Goal: Transaction & Acquisition: Purchase product/service

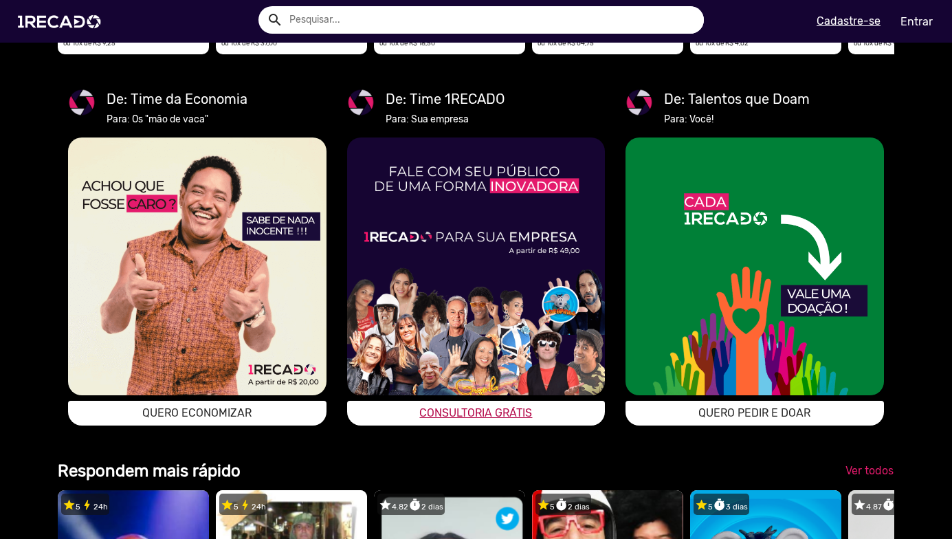
click at [483, 419] on span "CONSULTORIA GRÁTIS" at bounding box center [475, 412] width 113 height 13
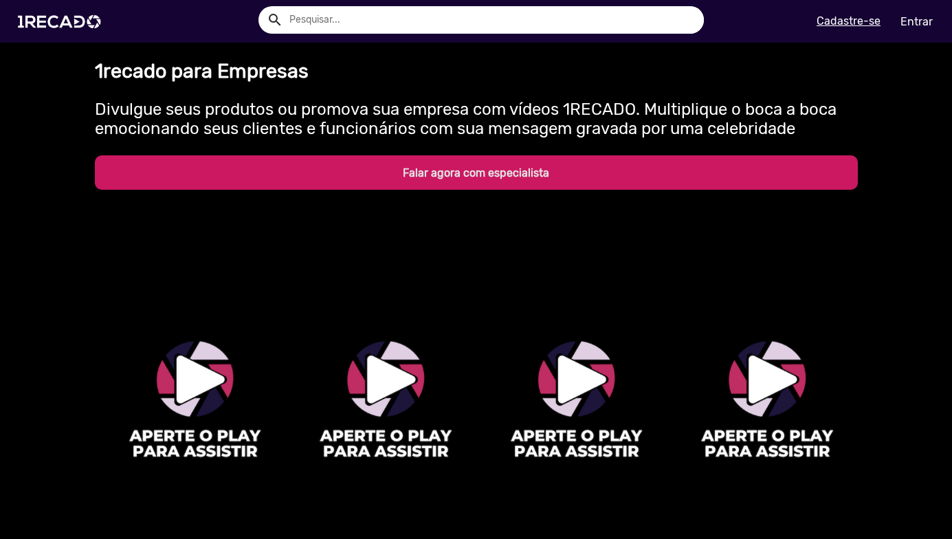
click at [492, 168] on b "Falar agora com especialista" at bounding box center [476, 172] width 146 height 13
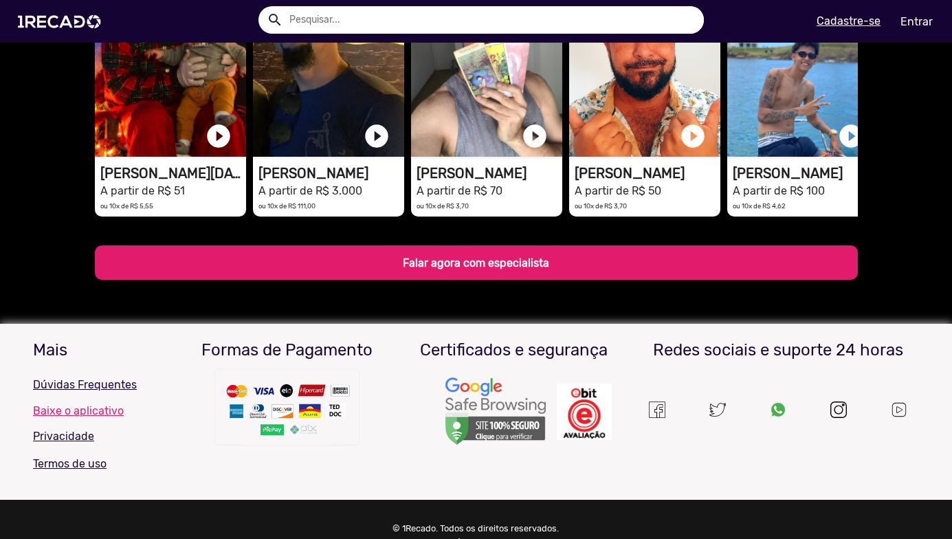
scroll to position [2316, 0]
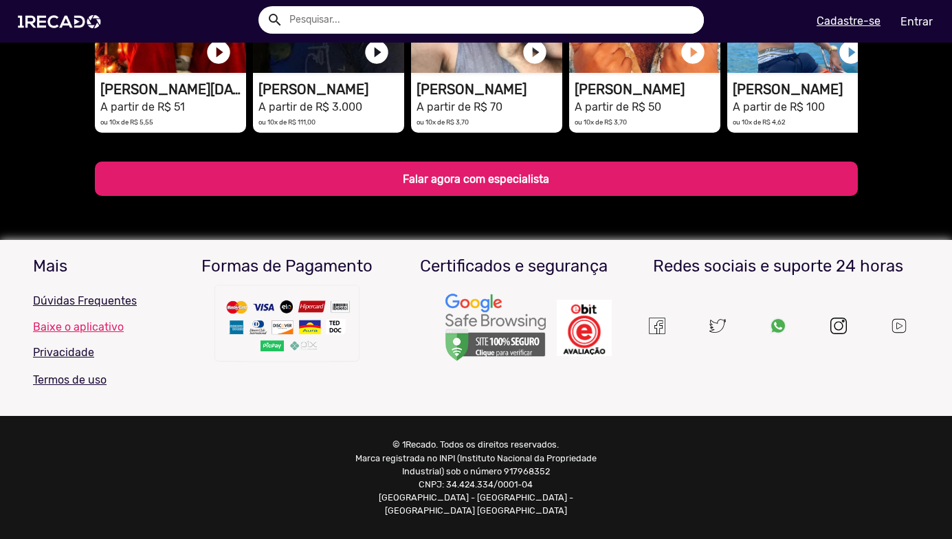
click at [91, 309] on p "Dúvidas Frequentes" at bounding box center [98, 301] width 131 height 17
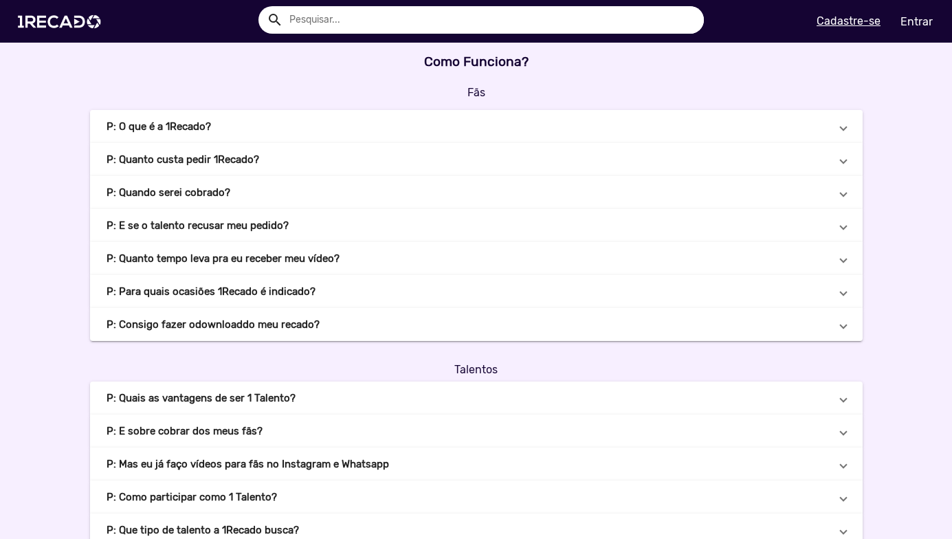
click at [187, 126] on b "P: O que é a 1Recado?" at bounding box center [159, 127] width 105 height 16
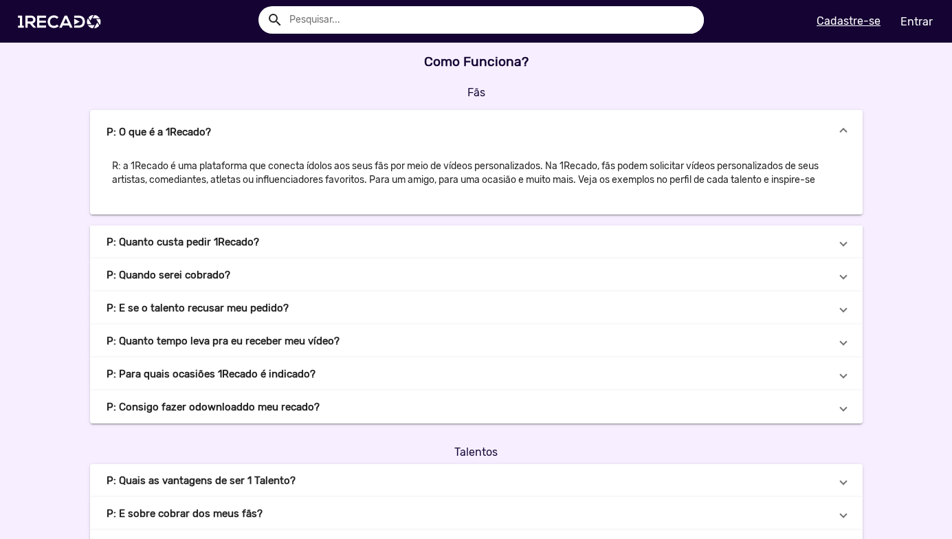
click at [217, 239] on b "P: Quanto custa pedir 1Recado?" at bounding box center [183, 242] width 153 height 16
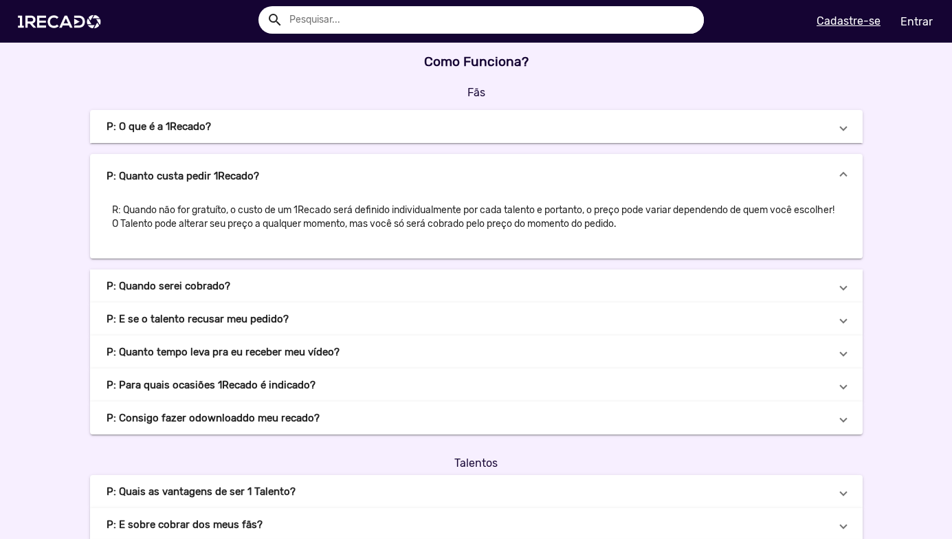
click at [217, 295] on mat-expansion-panel-header "P: Quando serei cobrado?" at bounding box center [476, 286] width 773 height 33
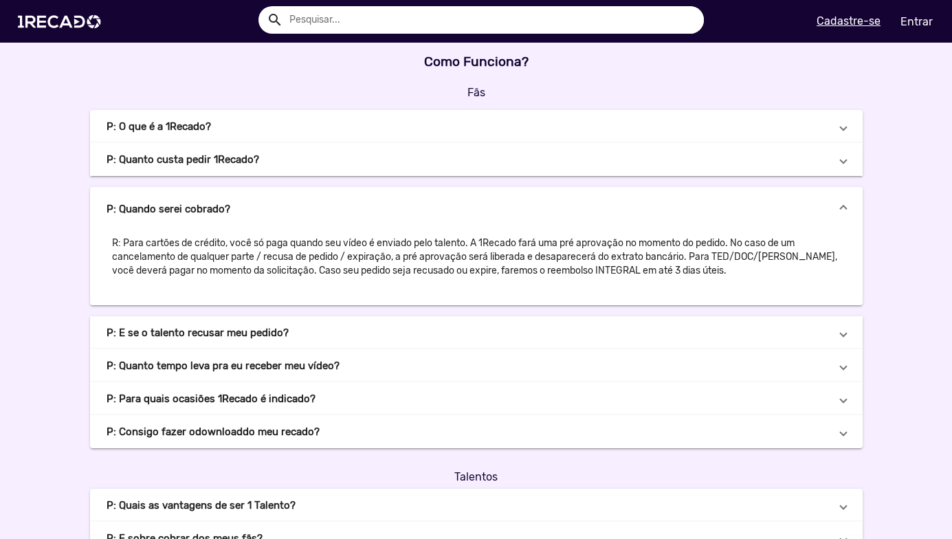
click at [206, 342] on mat-expansion-panel-header "P: E se o talento recusar meu pedido?" at bounding box center [476, 332] width 773 height 33
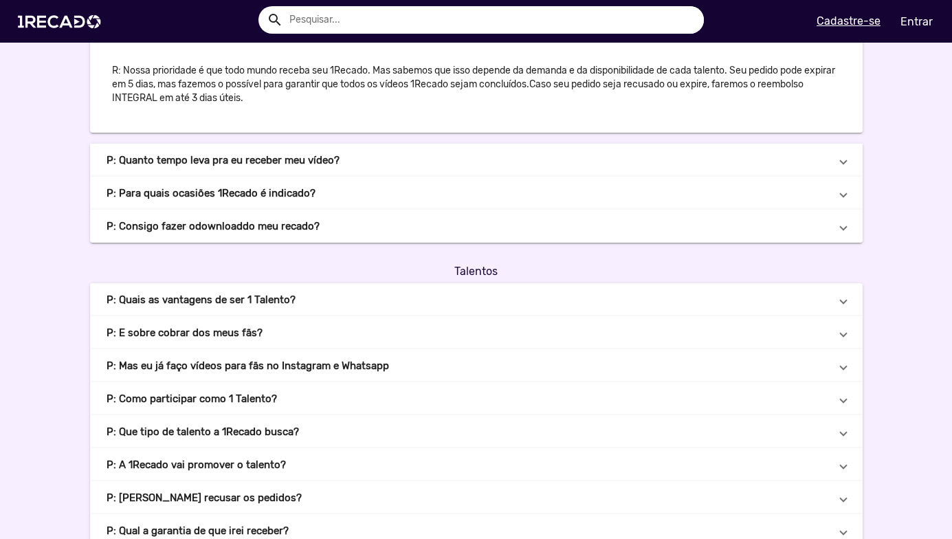
scroll to position [206, 0]
click at [276, 221] on b "P: Consigo fazer o download do meu recado?" at bounding box center [213, 226] width 213 height 16
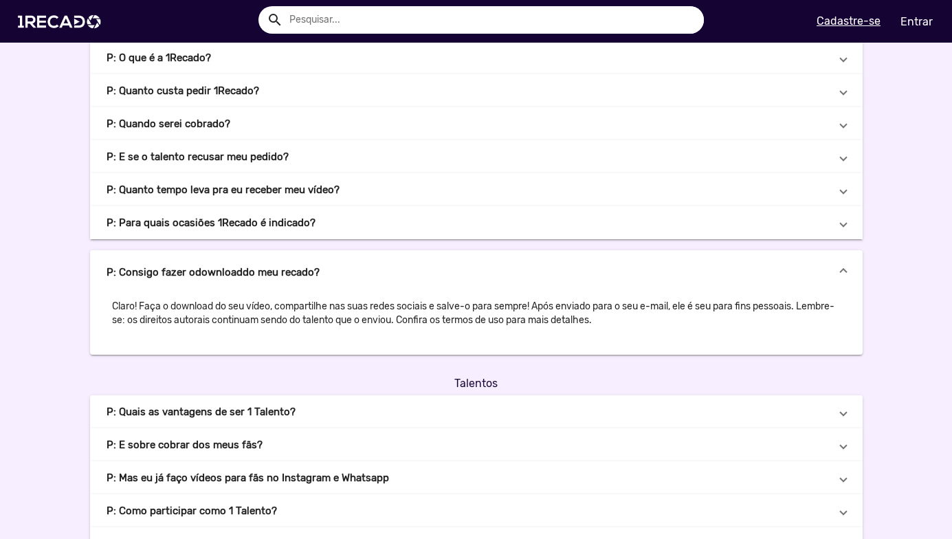
scroll to position [0, 0]
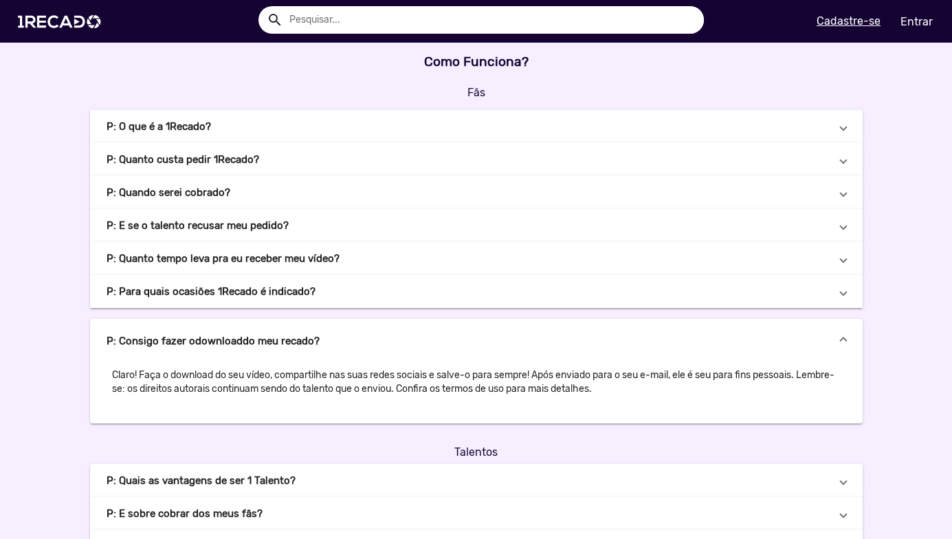
click at [158, 127] on b "P: O que é a 1Recado?" at bounding box center [159, 127] width 105 height 16
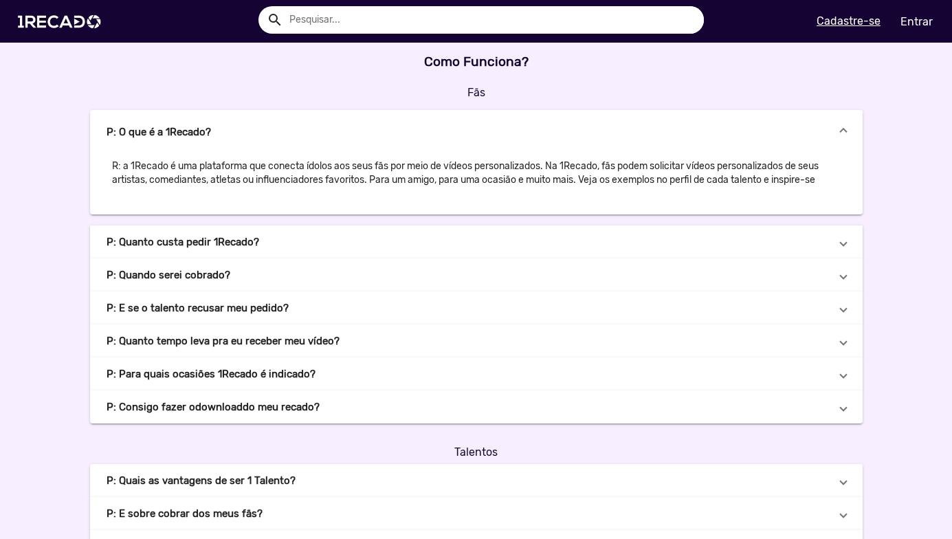
click at [859, 21] on u "Cadastre-se" at bounding box center [849, 20] width 64 height 13
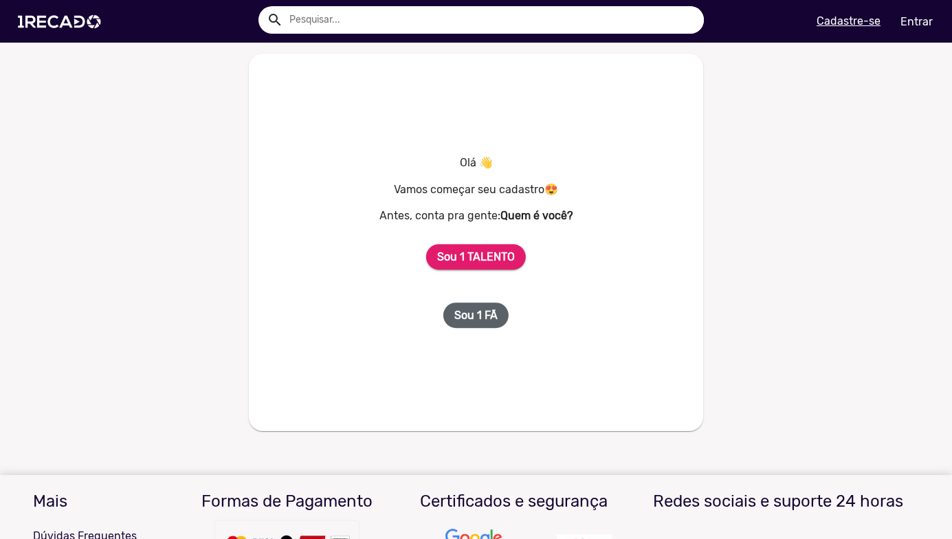
click at [481, 320] on b "Sou 1 FÃ" at bounding box center [475, 315] width 43 height 13
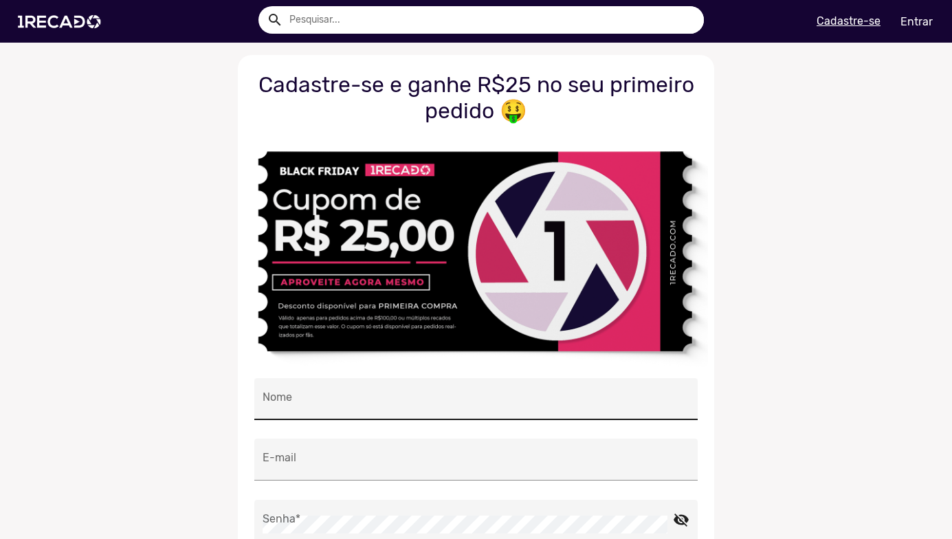
click at [359, 397] on input "Nome" at bounding box center [476, 403] width 427 height 18
type input "[PERSON_NAME]"
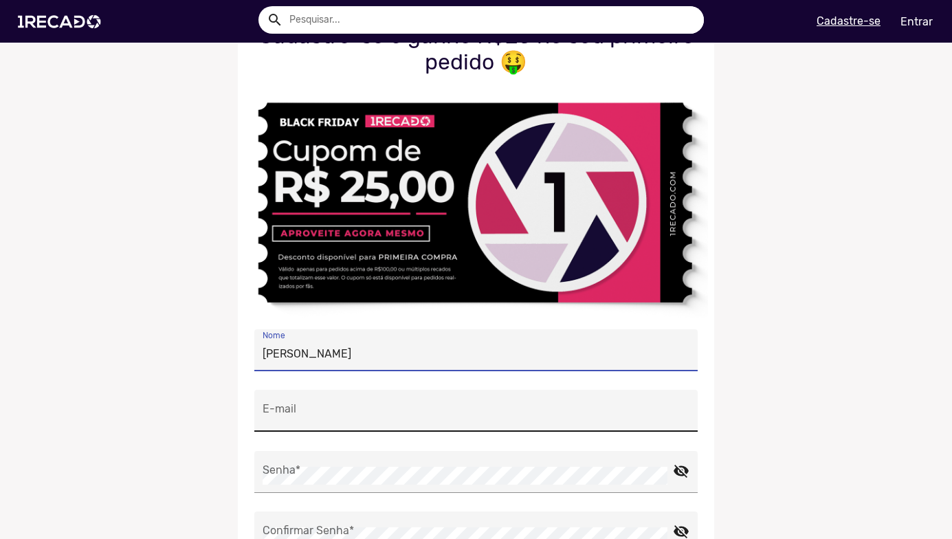
scroll to position [69, 0]
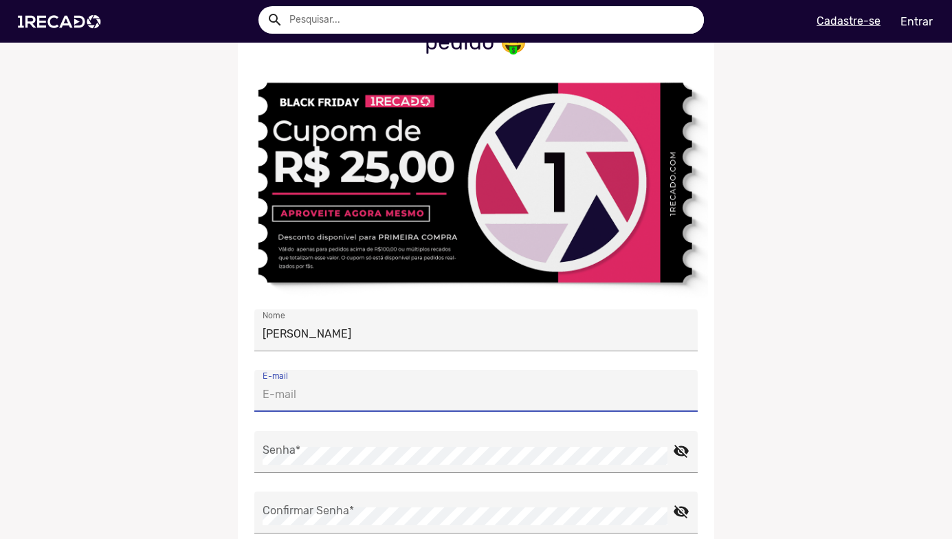
click at [351, 398] on input "E-mail" at bounding box center [476, 395] width 427 height 18
type input "[PERSON_NAME][EMAIL_ADDRESS][DOMAIN_NAME]"
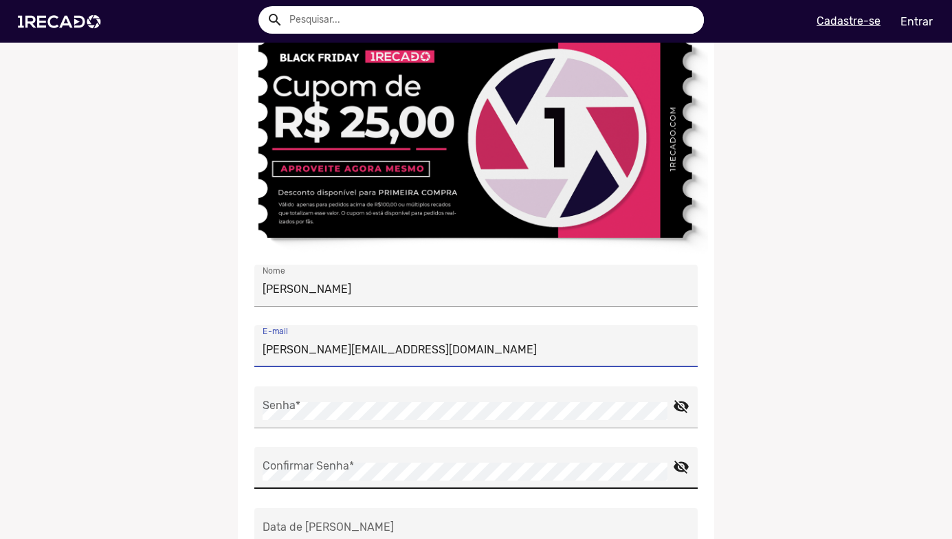
scroll to position [138, 0]
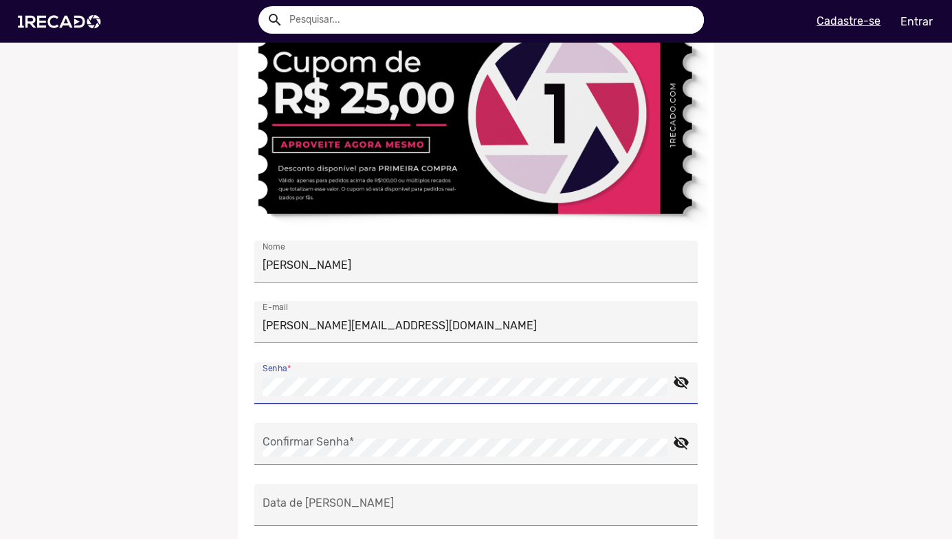
click at [118, 338] on ng-component "Cadastre-se e ganhe R$25 no seu primeiro pedido 🤑 monica costa Nome monica.cost…" at bounding box center [476, 375] width 952 height 916
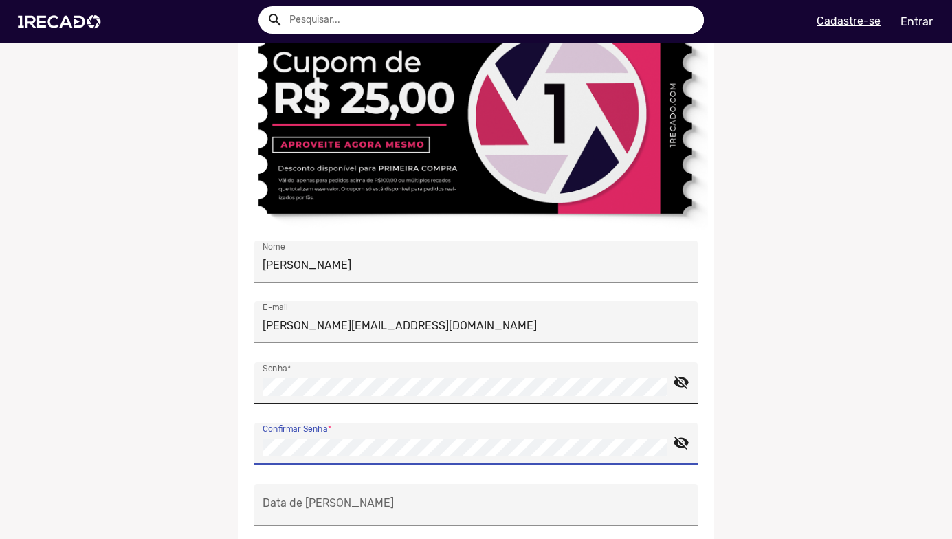
click at [683, 378] on div "Senha * visibility_off" at bounding box center [475, 383] width 443 height 42
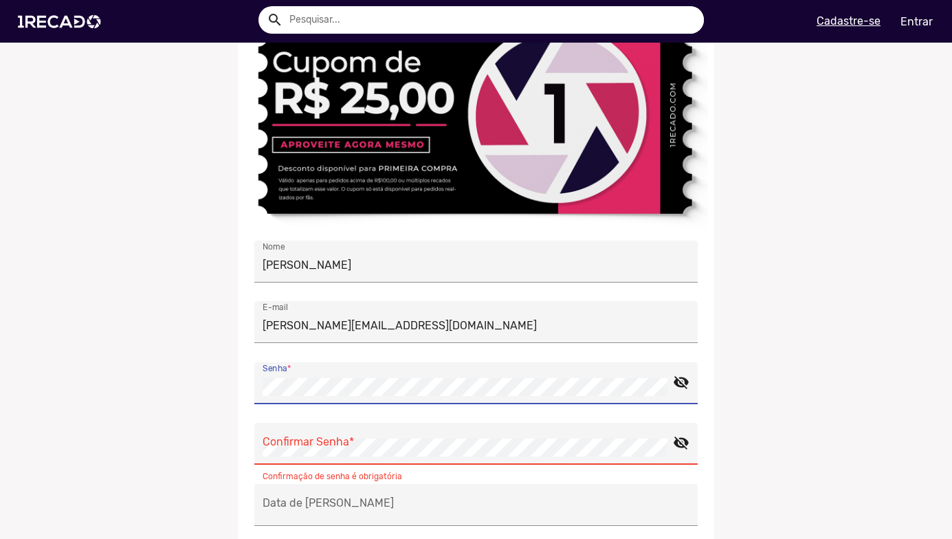
click at [675, 373] on mat-icon "visibility_off" at bounding box center [681, 377] width 17 height 17
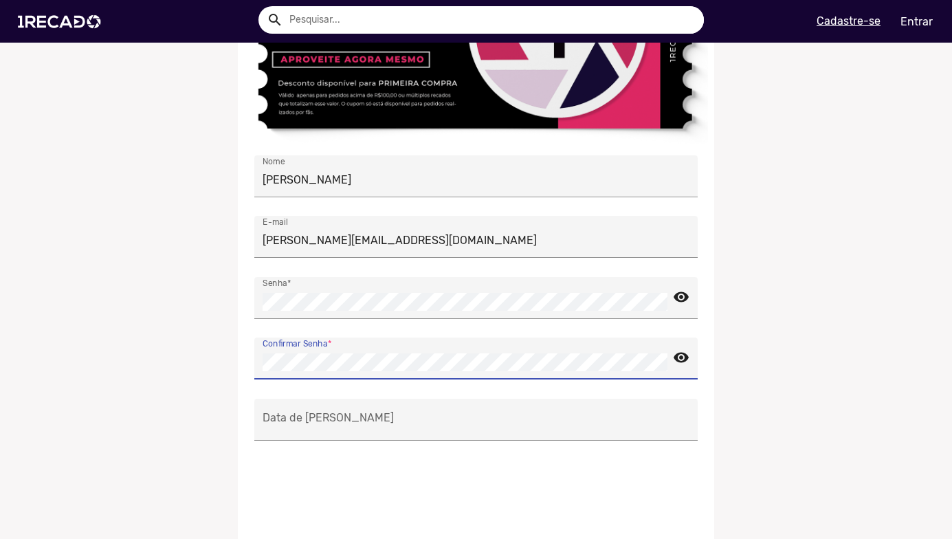
scroll to position [275, 0]
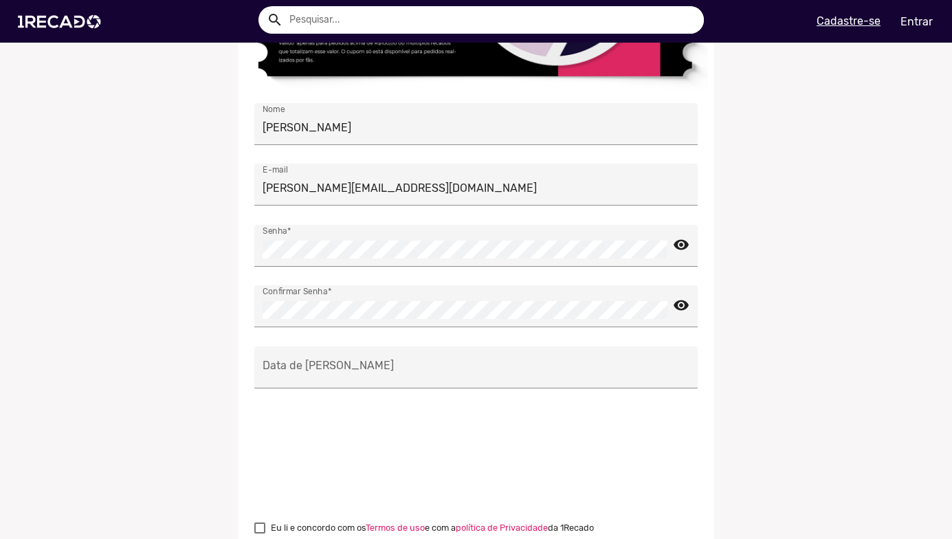
drag, startPoint x: 314, startPoint y: 353, endPoint x: 310, endPoint y: 386, distance: 32.5
click at [310, 378] on div "Data de [PERSON_NAME]" at bounding box center [476, 368] width 427 height 42
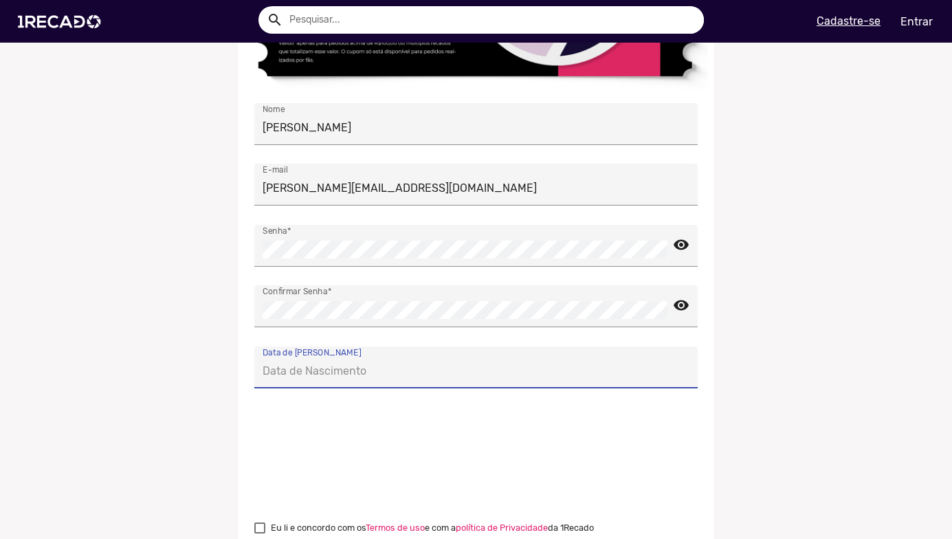
click at [310, 386] on div "Data de [PERSON_NAME]" at bounding box center [475, 377] width 443 height 61
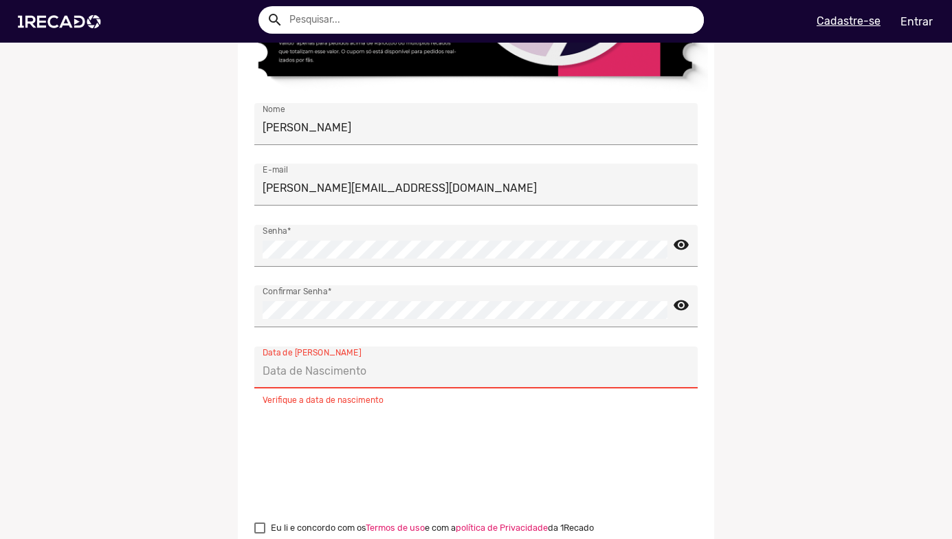
click at [309, 372] on input "Data de [PERSON_NAME]" at bounding box center [476, 371] width 427 height 18
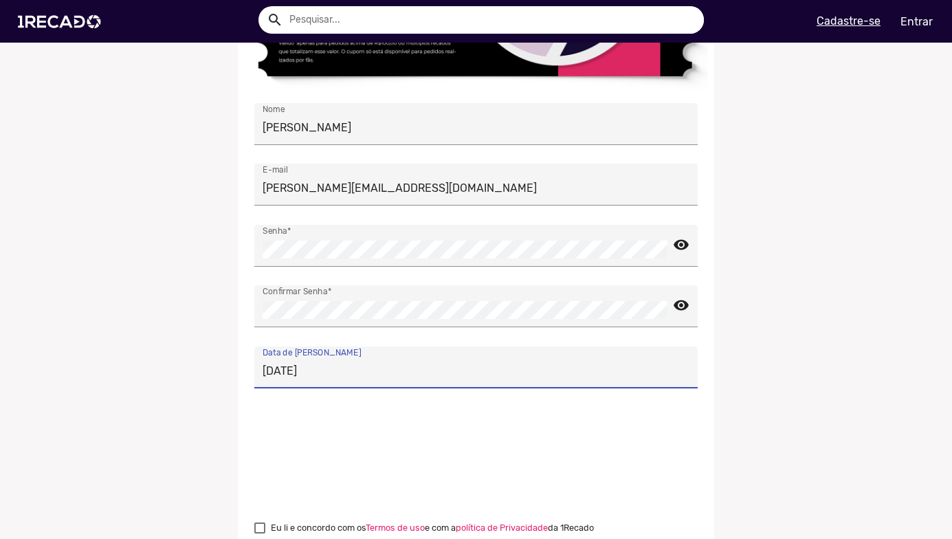
type input "[DATE]"
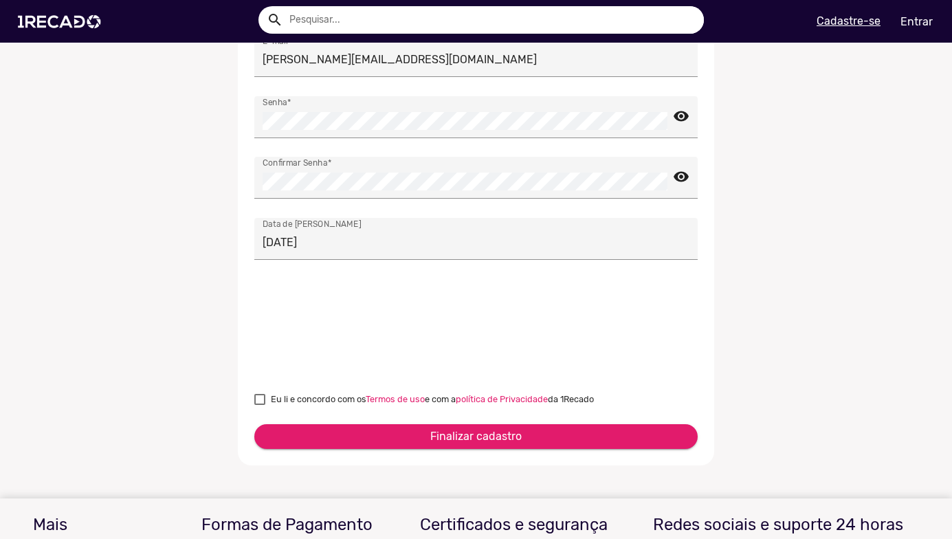
scroll to position [413, 0]
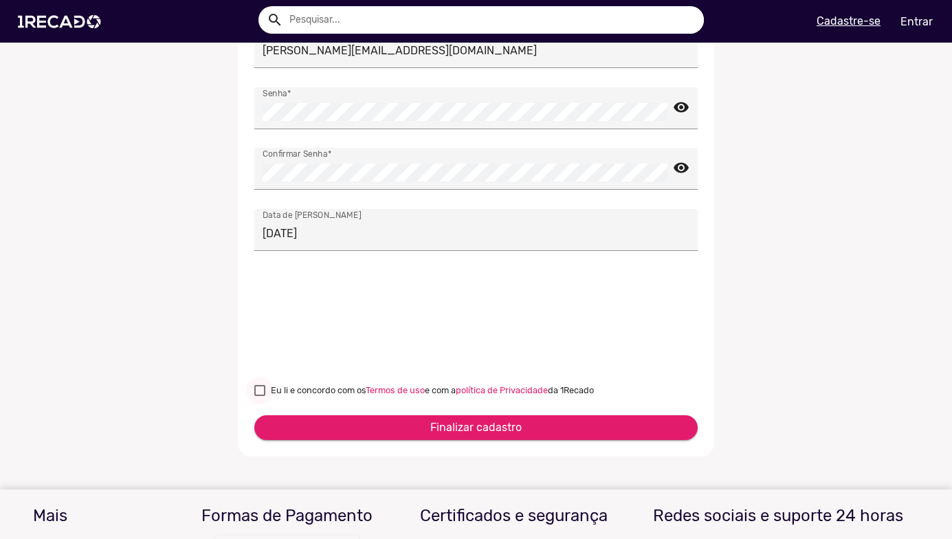
click at [261, 385] on div at bounding box center [259, 390] width 11 height 11
click at [260, 396] on input "Eu li e concordo com os Termos de uso e com a política de Privacidade da 1Recado" at bounding box center [259, 396] width 1 height 1
checkbox input "true"
click at [512, 423] on span "Finalizar cadastro" at bounding box center [475, 427] width 91 height 13
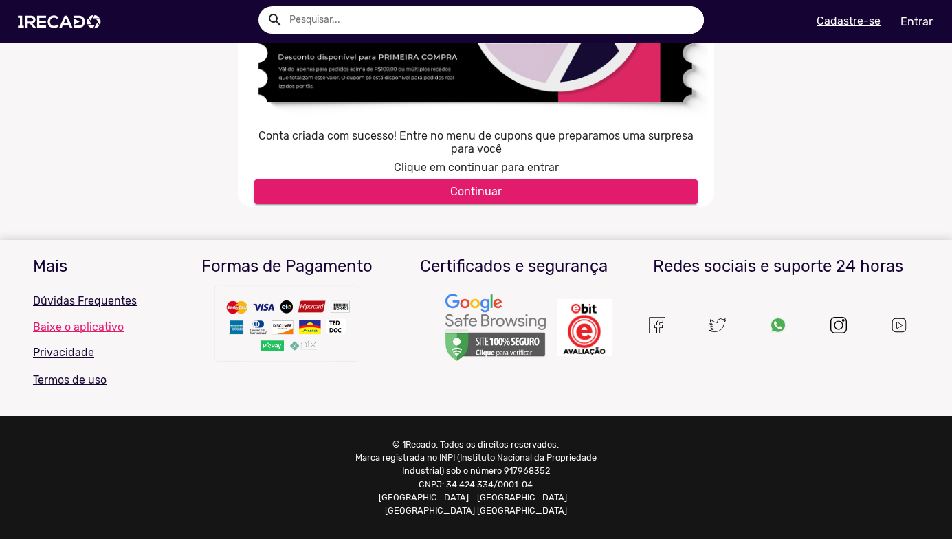
scroll to position [233, 0]
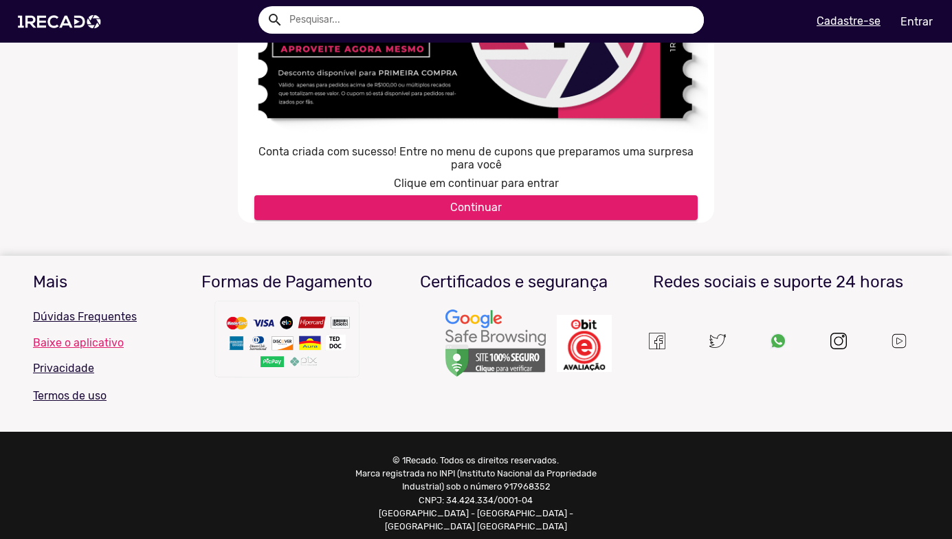
type input "[PERSON_NAME][EMAIL_ADDRESS][DOMAIN_NAME]"
click at [489, 205] on span "Continuar" at bounding box center [476, 207] width 52 height 13
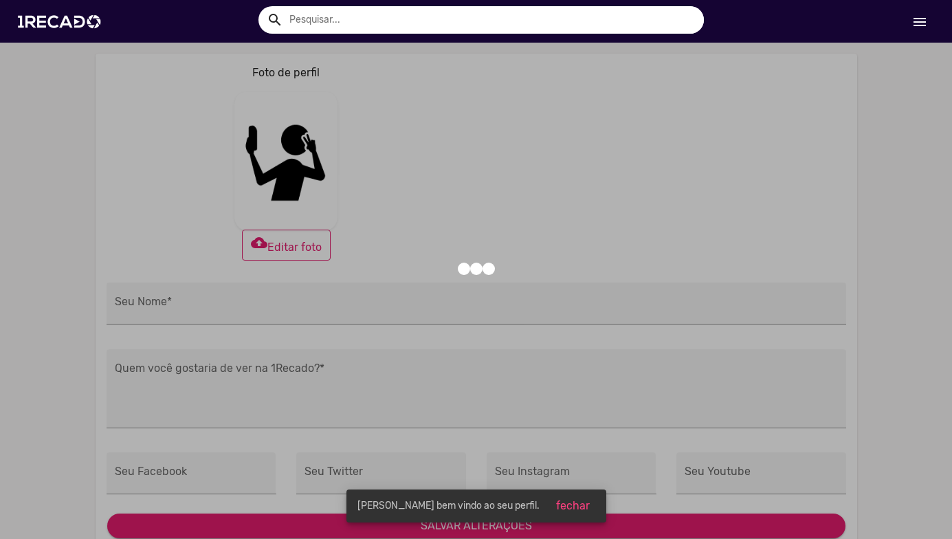
type input "[PERSON_NAME]"
type input "https://facebook.com/"
type input "https://twitter.com/"
type input "https://instagram.com/"
type input "https://youtube.com/"
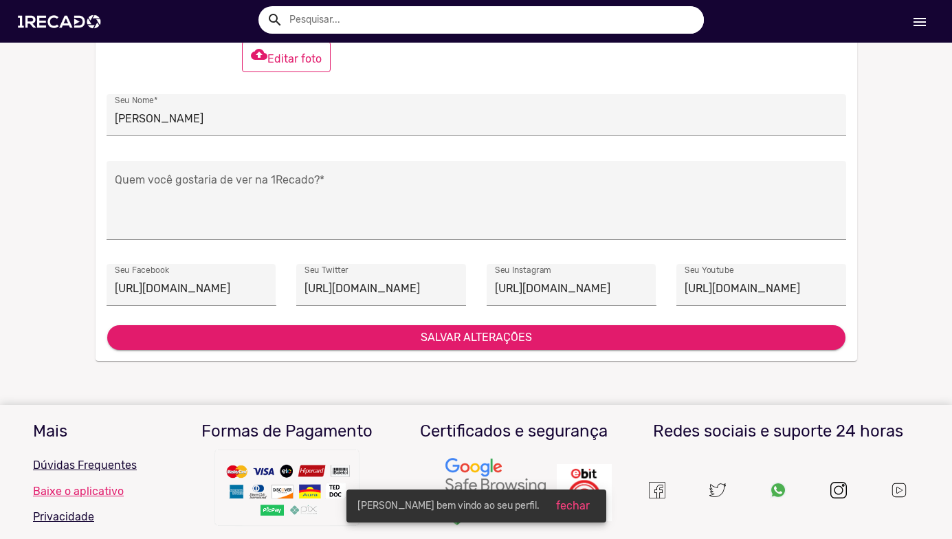
scroll to position [206, 0]
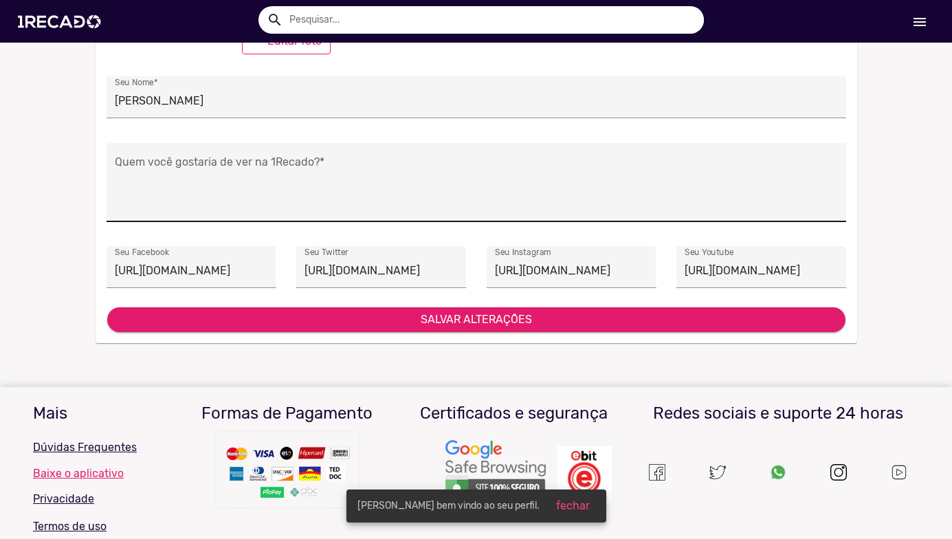
click at [232, 168] on textarea "Quem você gostaria de ver na 1Recado? *" at bounding box center [476, 185] width 723 height 56
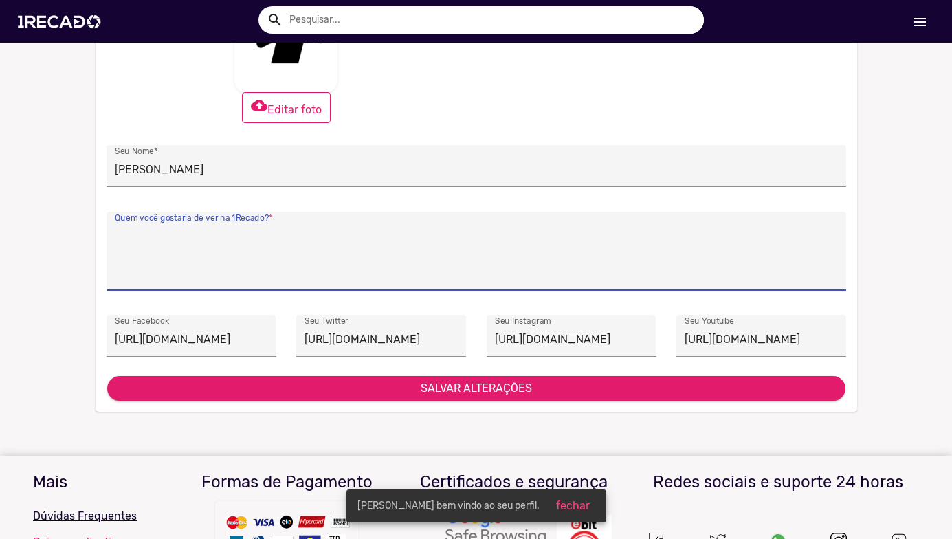
scroll to position [69, 0]
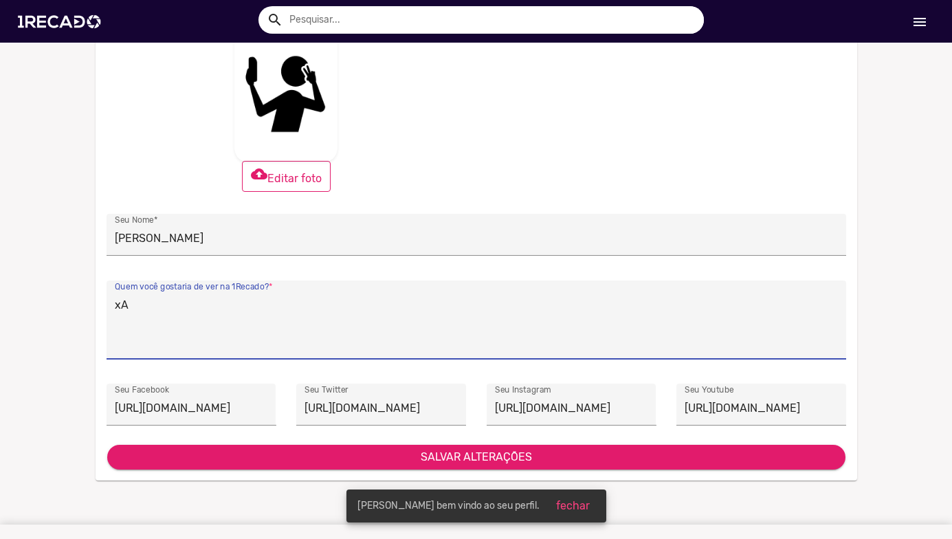
type textarea "x"
type textarea "Xaropinho"
click at [481, 460] on span "SALVAR ALTERAÇÕES" at bounding box center [476, 456] width 111 height 13
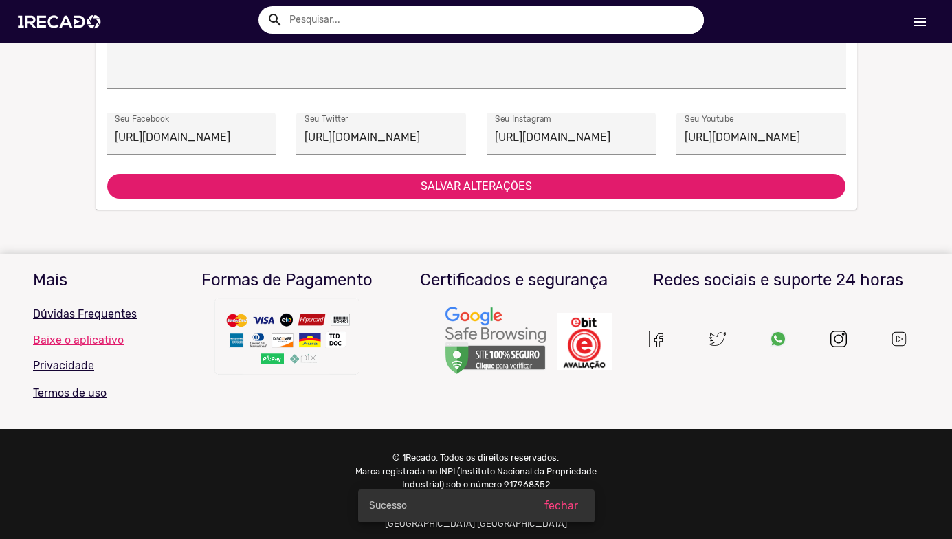
scroll to position [0, 0]
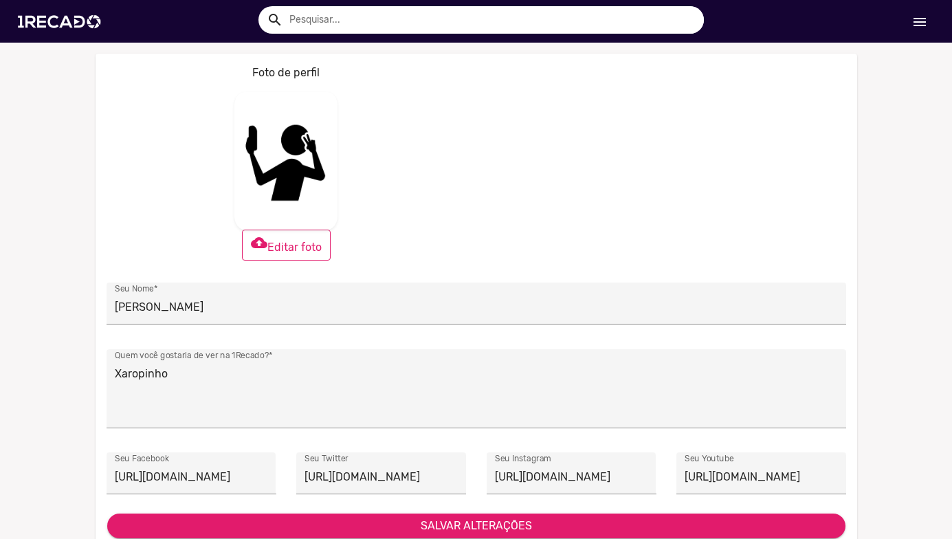
click at [920, 23] on mat-icon "menu" at bounding box center [920, 22] width 17 height 17
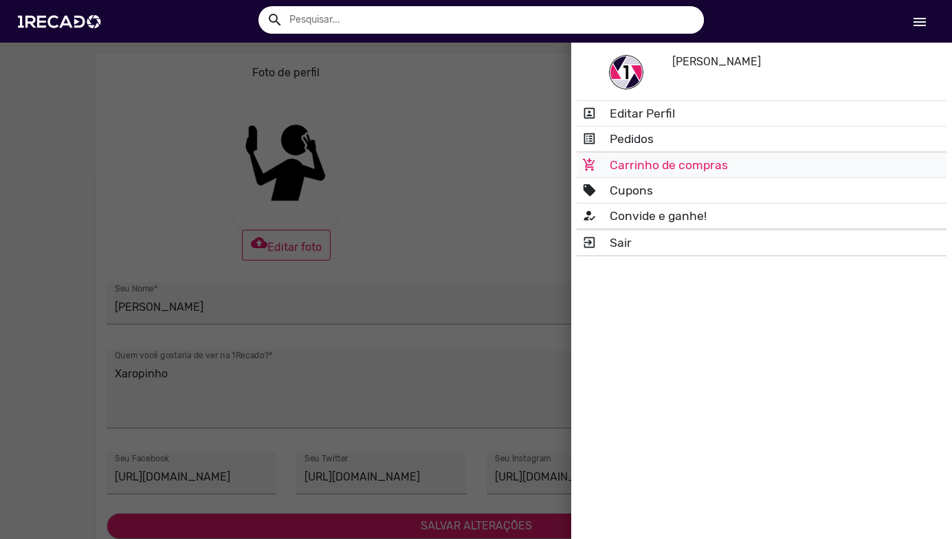
click at [701, 162] on link "add_shopping_cart Carrinho de compras" at bounding box center [762, 165] width 370 height 25
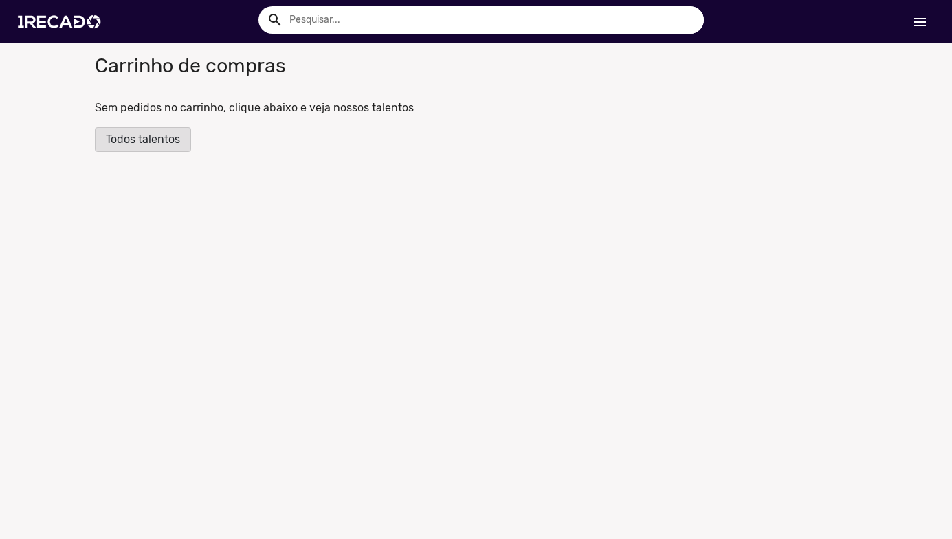
click at [150, 136] on span "Todos talentos" at bounding box center [143, 139] width 74 height 13
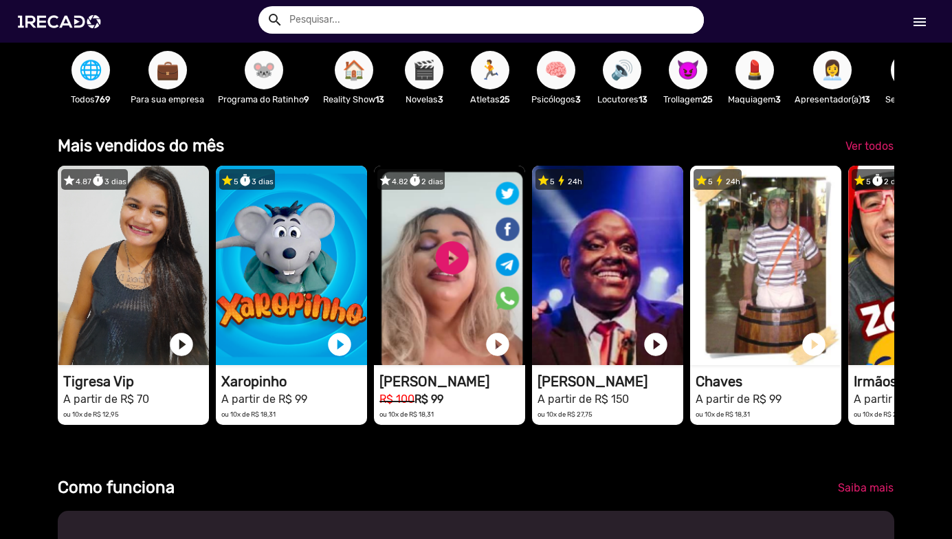
scroll to position [0, 2826]
click at [172, 78] on span "💼" at bounding box center [167, 70] width 23 height 39
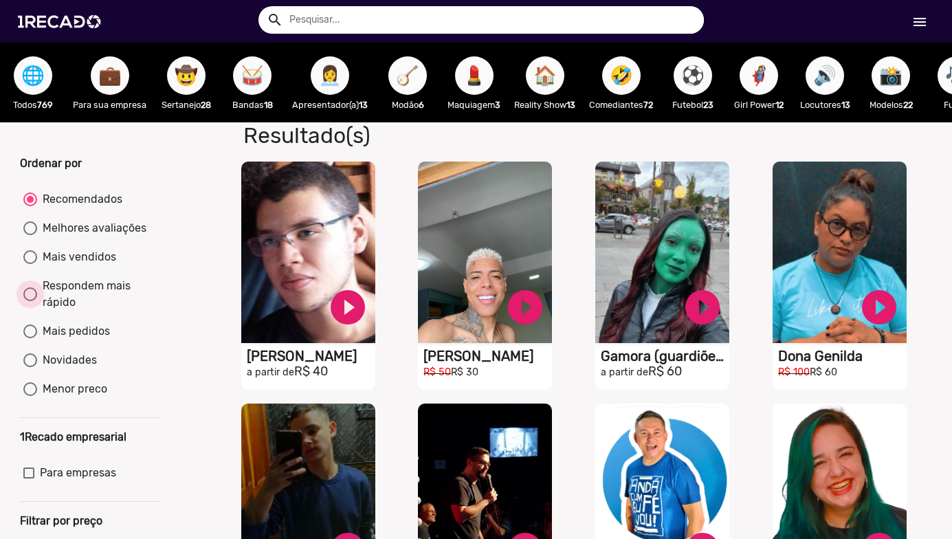
click at [46, 301] on div "Respondem mais rápido" at bounding box center [97, 294] width 121 height 33
click at [30, 301] on input "Respondem mais rápido" at bounding box center [30, 301] width 1 height 1
radio input "true"
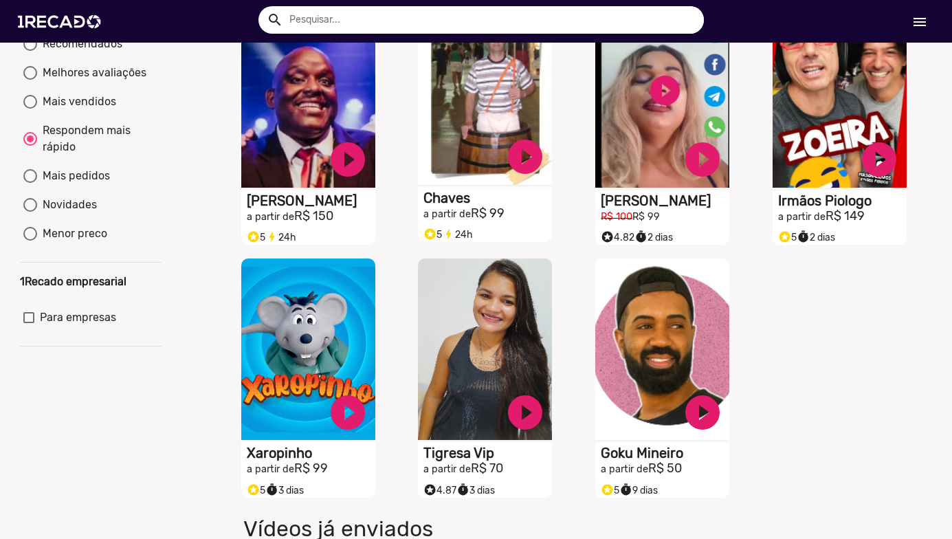
scroll to position [344, 0]
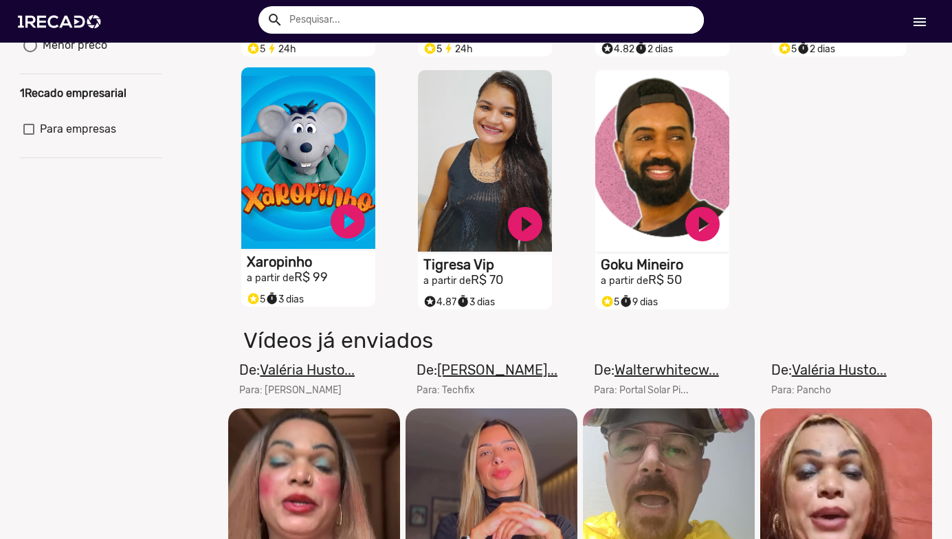
click at [281, 195] on video "S1RECADO vídeos dedicados para fãs e empresas" at bounding box center [308, 158] width 134 height 182
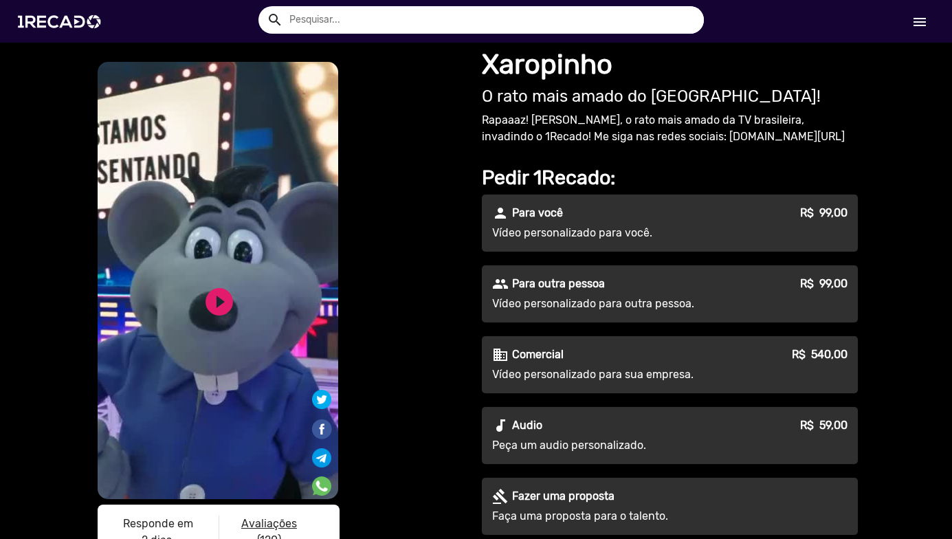
click at [736, 364] on div "business Comercial R$ 540,00 Vídeo personalizado para sua empresa." at bounding box center [670, 364] width 376 height 57
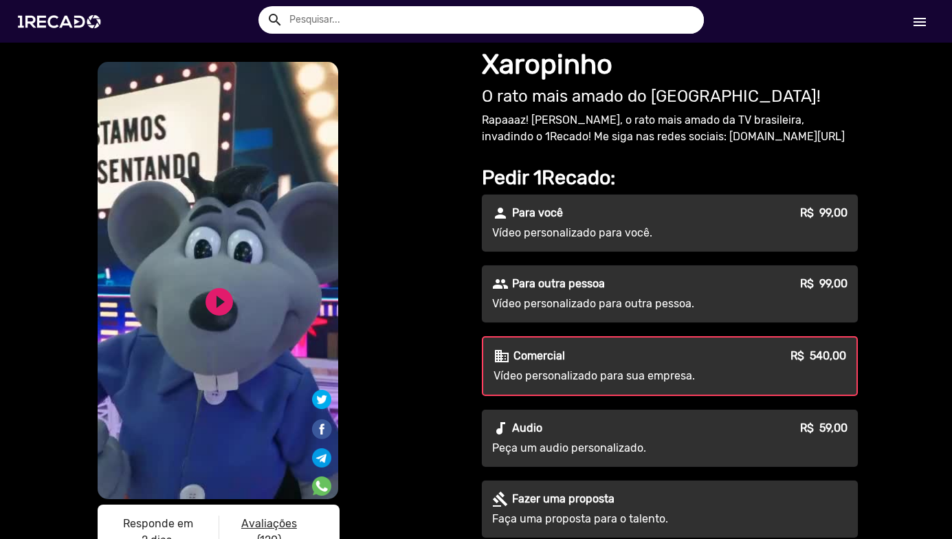
click at [637, 380] on p "Vídeo personalizado para sua empresa." at bounding box center [617, 376] width 247 height 17
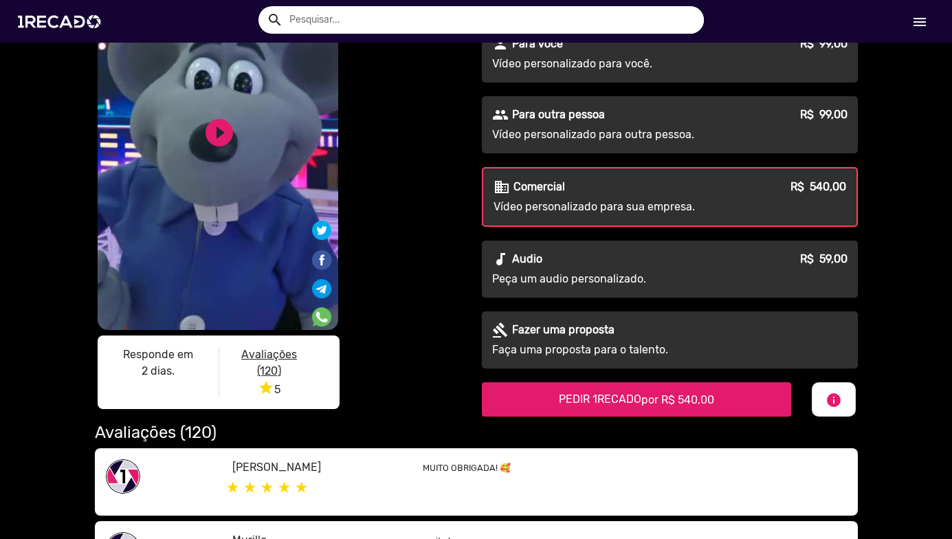
scroll to position [138, 0]
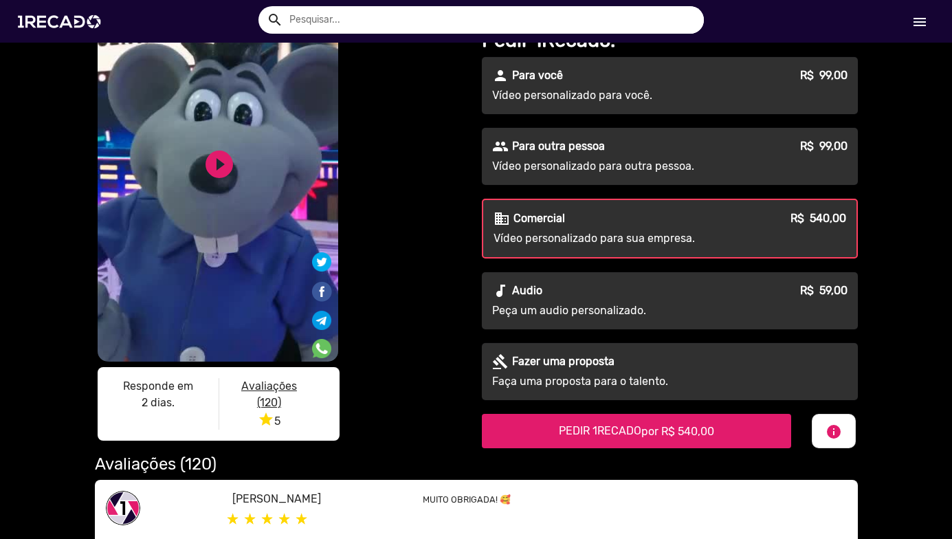
click at [573, 244] on p "Vídeo personalizado para sua empresa." at bounding box center [617, 238] width 247 height 17
click at [826, 435] on mat-icon "info" at bounding box center [834, 432] width 17 height 17
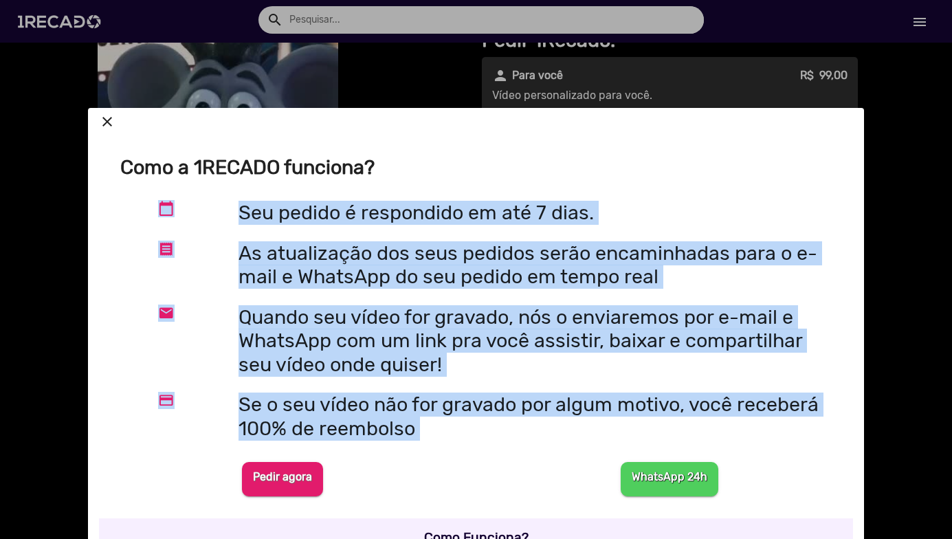
drag, startPoint x: 153, startPoint y: 204, endPoint x: 613, endPoint y: 457, distance: 524.4
copy div "calendar_today Seu pedido é respondido em até 7 dias. receipt As atualização do…"
click at [670, 476] on b "WhatsApp 24h" at bounding box center [670, 476] width 76 height 13
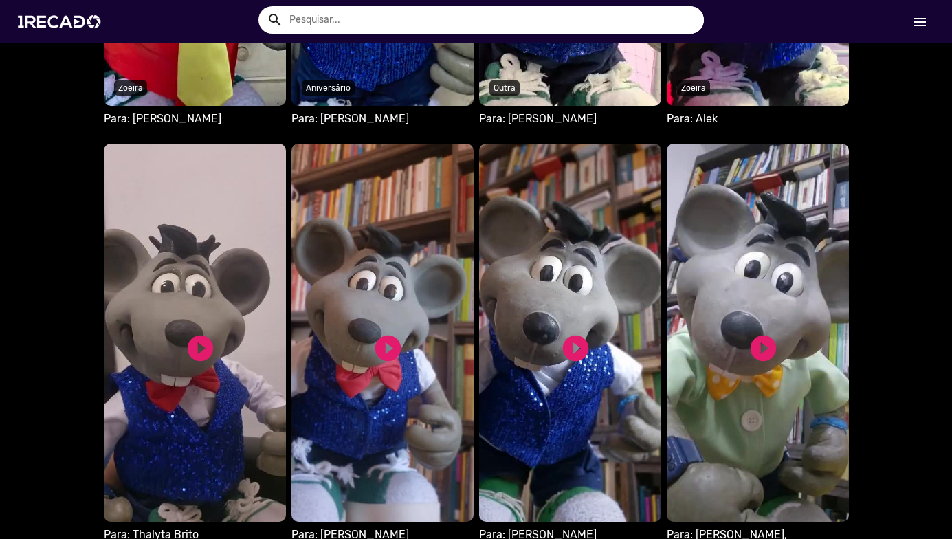
scroll to position [1306, 0]
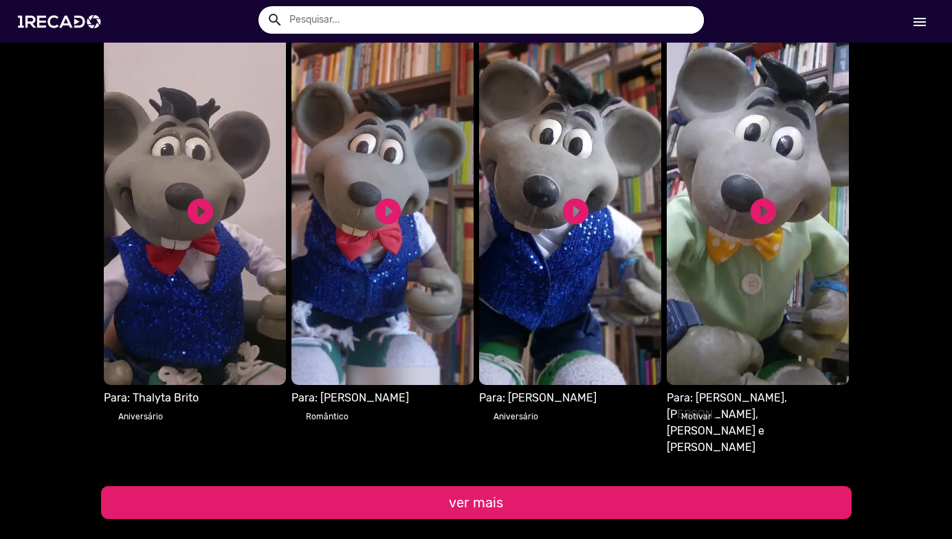
click at [444, 486] on button "ver mais" at bounding box center [476, 502] width 751 height 33
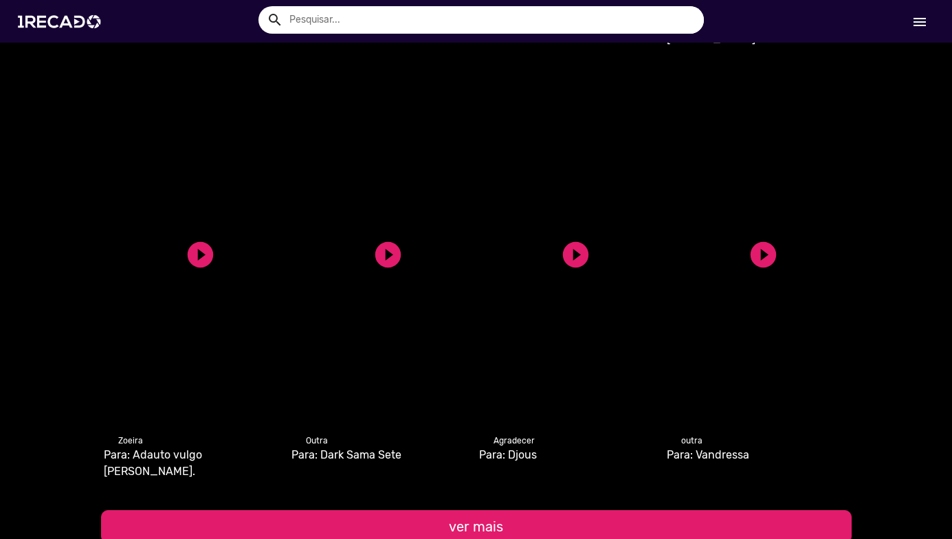
scroll to position [1719, 0]
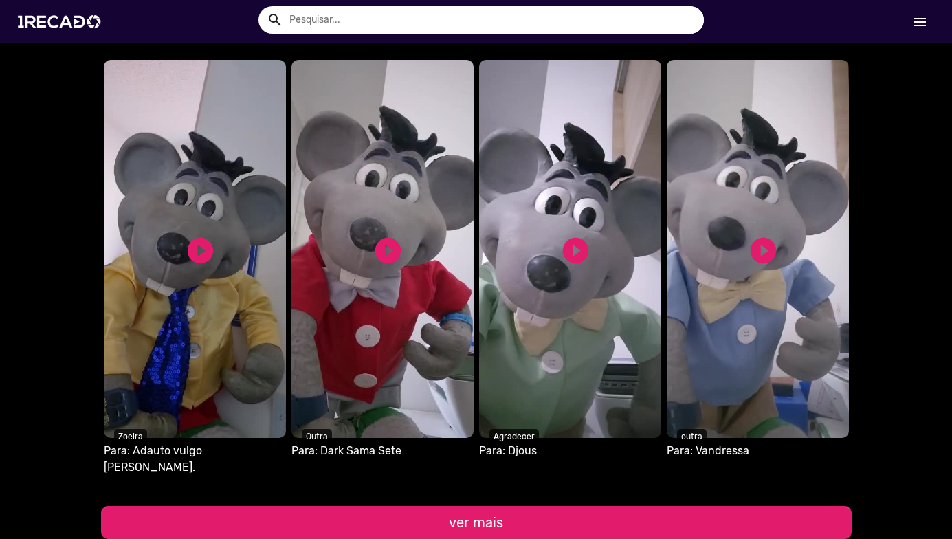
click at [735, 261] on video "S1RECADO vídeos dedicados para fãs e empresas" at bounding box center [758, 249] width 182 height 378
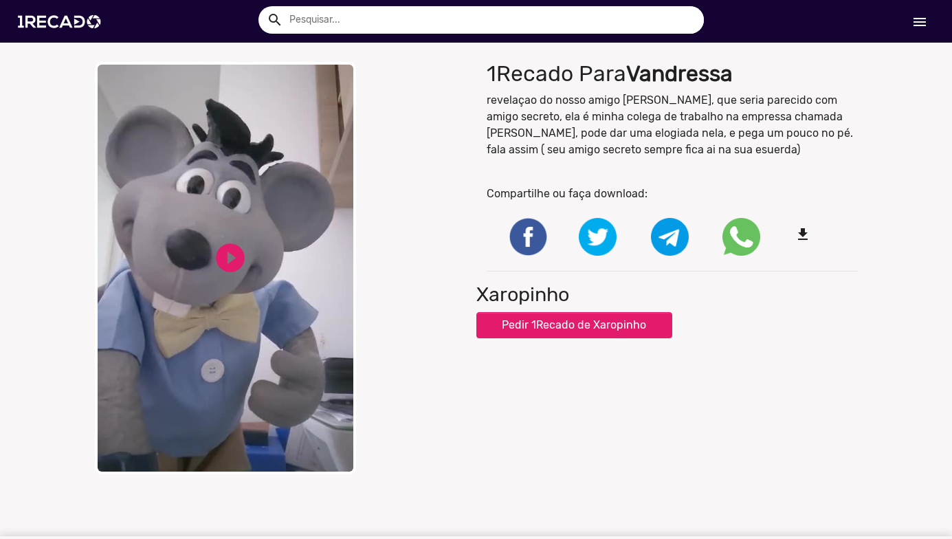
click at [206, 249] on video "Your browser does not support HTML5 video." at bounding box center [225, 268] width 261 height 413
click at [278, 358] on video "Your browser does not support HTML5 video." at bounding box center [225, 268] width 261 height 413
click at [271, 369] on video "Your browser does not support HTML5 video." at bounding box center [225, 268] width 261 height 413
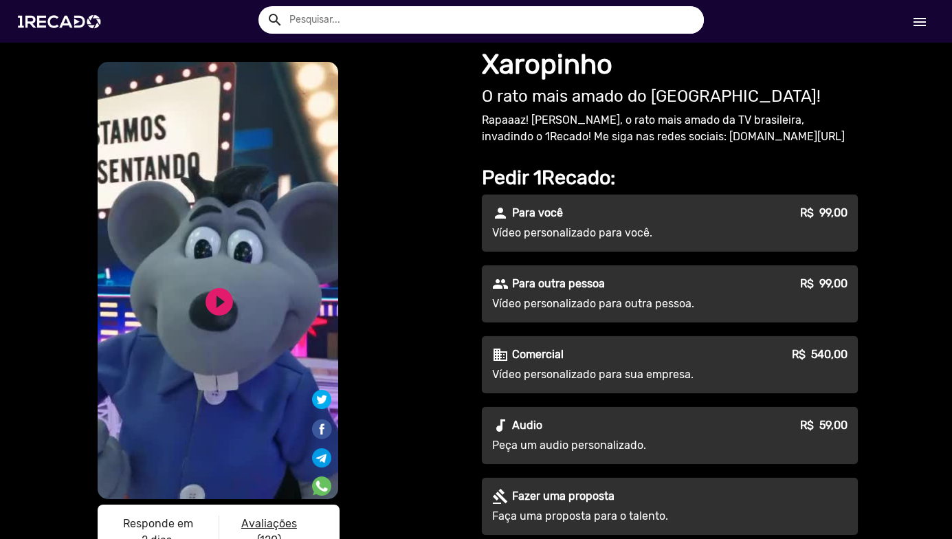
click at [626, 371] on p "Vídeo personalizado para sua empresa." at bounding box center [616, 374] width 249 height 17
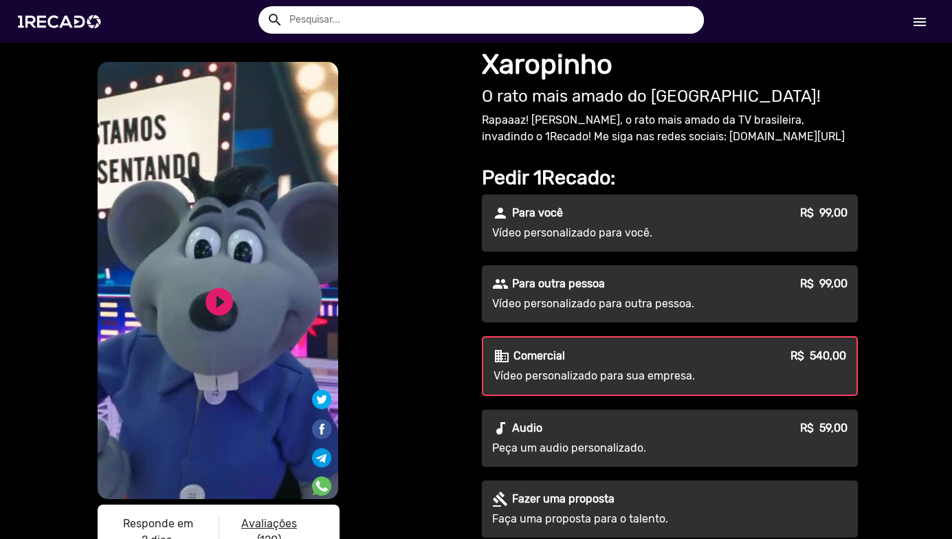
click at [626, 371] on p "Vídeo personalizado para sua empresa." at bounding box center [617, 376] width 247 height 17
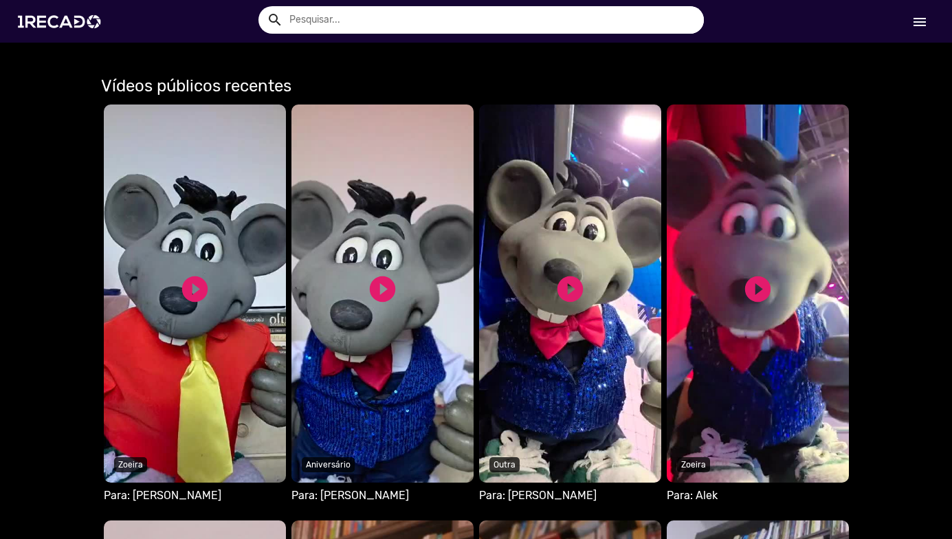
scroll to position [825, 0]
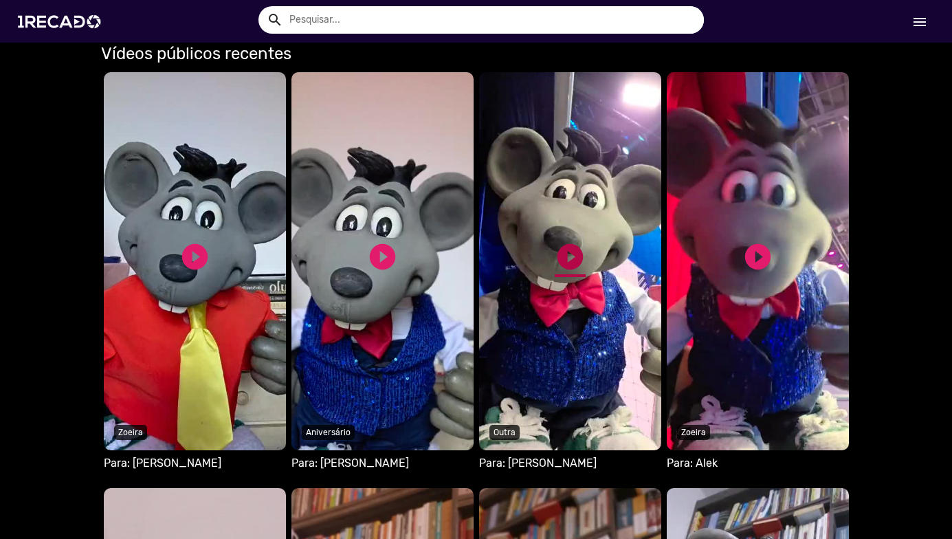
click at [565, 250] on link "play_circle_filled" at bounding box center [570, 256] width 31 height 31
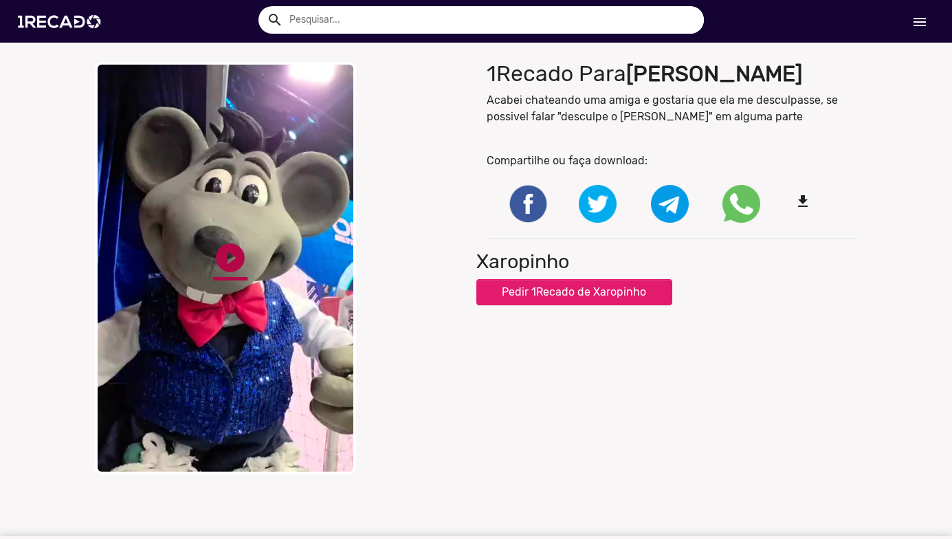
click at [215, 248] on link "play_circle_filled" at bounding box center [230, 258] width 34 height 34
click at [291, 188] on video "Your browser does not support HTML5 video." at bounding box center [225, 268] width 261 height 413
click at [219, 241] on link "play_circle_filled" at bounding box center [230, 258] width 34 height 34
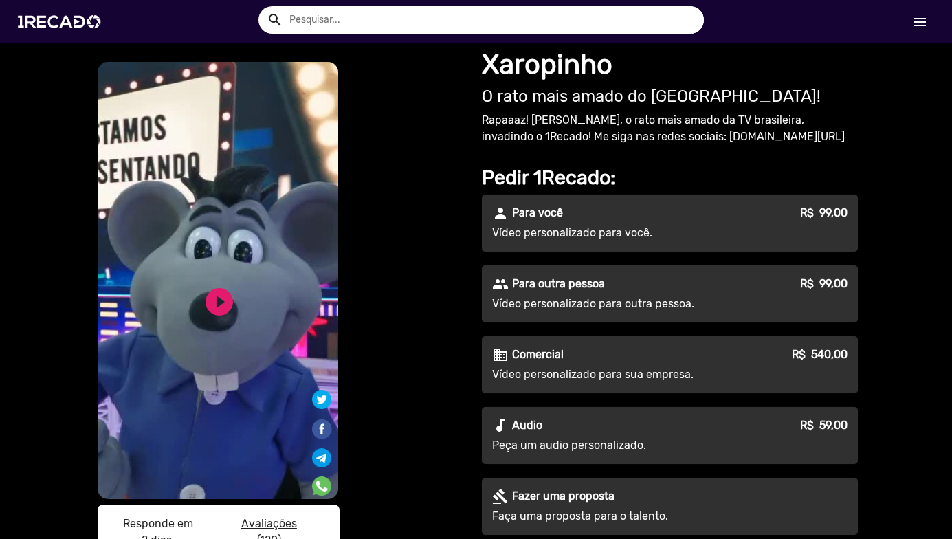
click at [565, 359] on div "business Comercial R$ 540,00" at bounding box center [669, 355] width 355 height 17
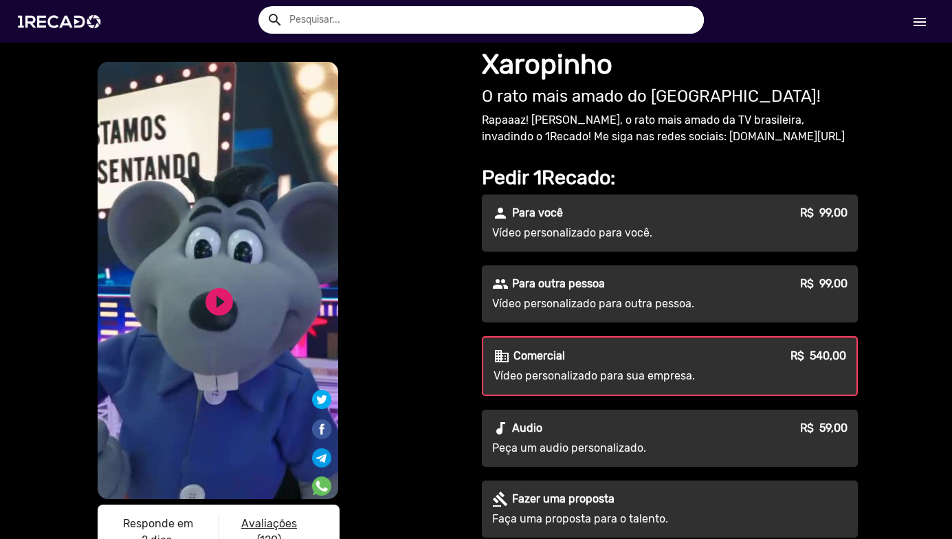
click at [701, 378] on p "Vídeo personalizado para sua empresa." at bounding box center [617, 376] width 247 height 17
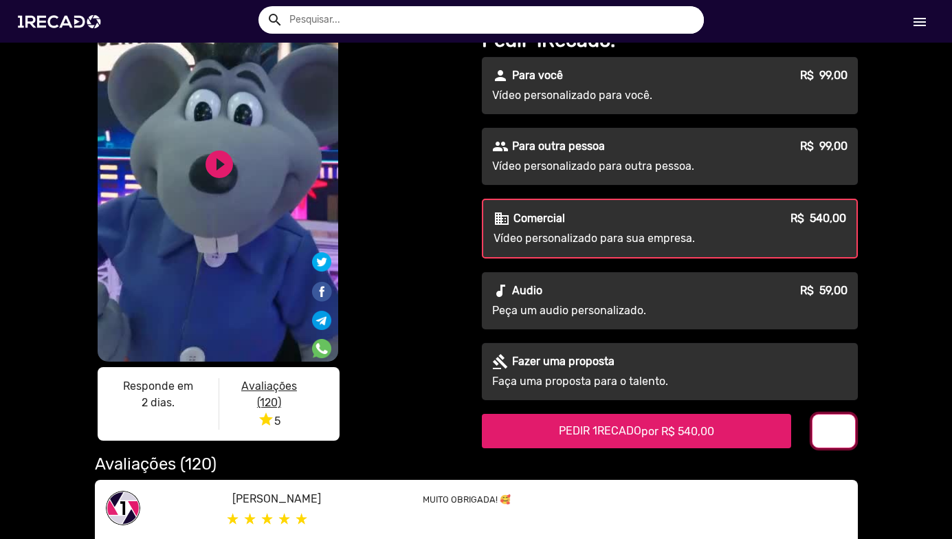
click at [837, 437] on mat-icon "info" at bounding box center [834, 432] width 17 height 17
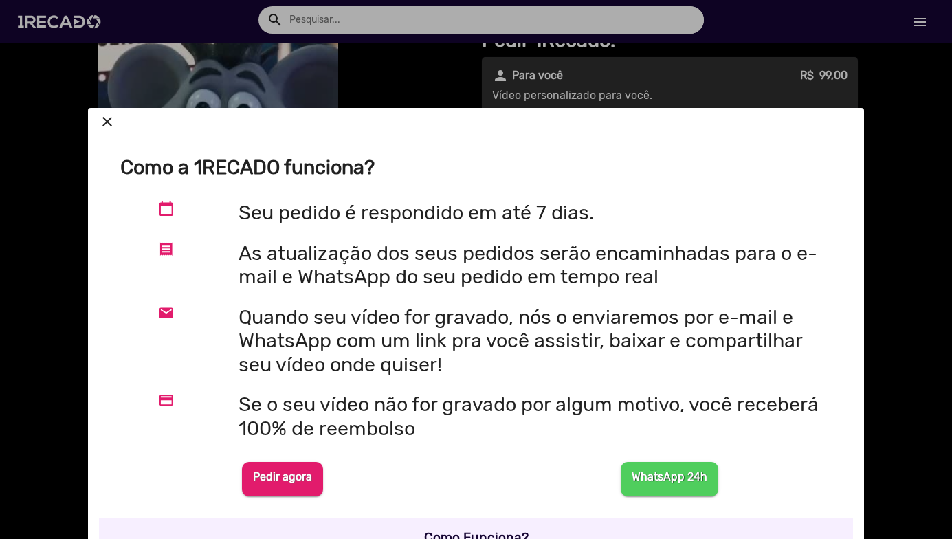
click at [239, 208] on h2 "Seu pedido é respondido em até 7 dias." at bounding box center [538, 213] width 599 height 24
click at [278, 472] on b "Pedir agora" at bounding box center [282, 476] width 59 height 13
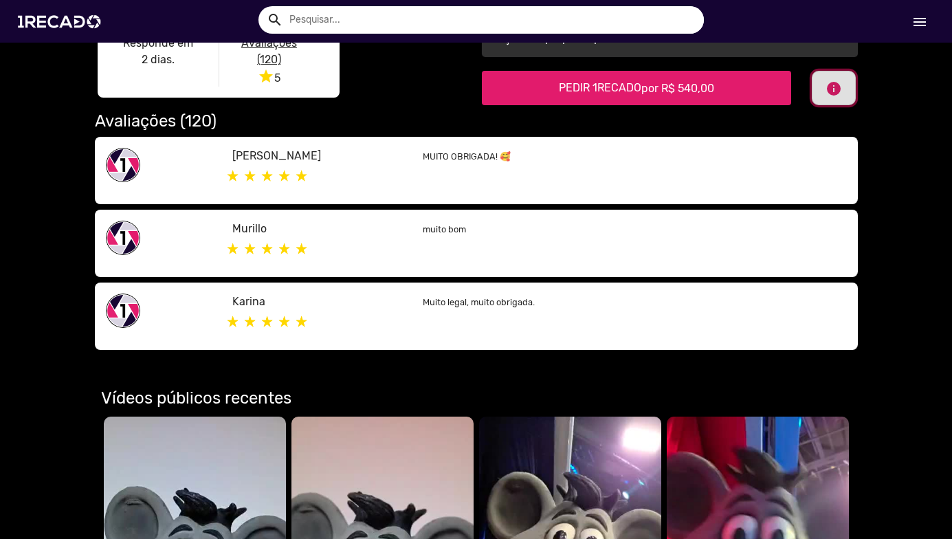
scroll to position [481, 0]
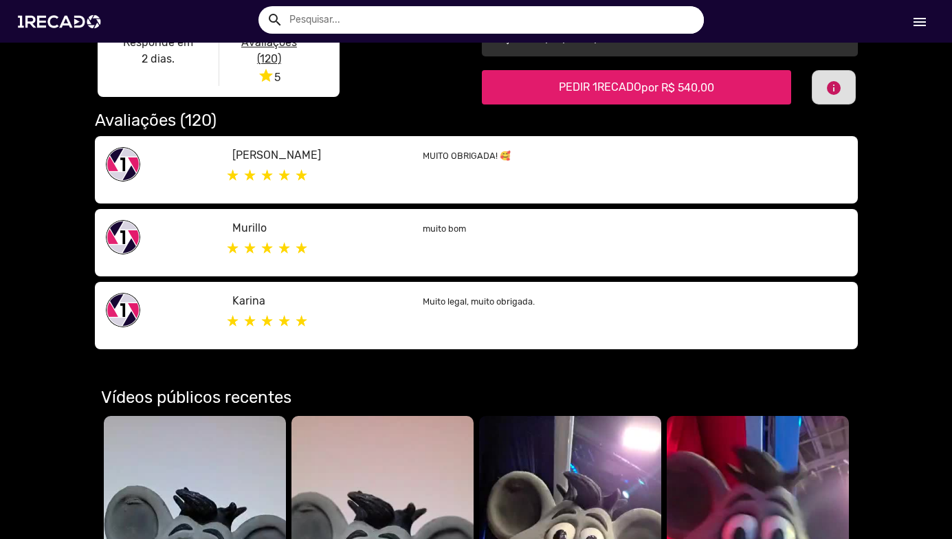
click at [618, 87] on span "PEDIR 1RECADO por R$ 540,00" at bounding box center [636, 86] width 155 height 13
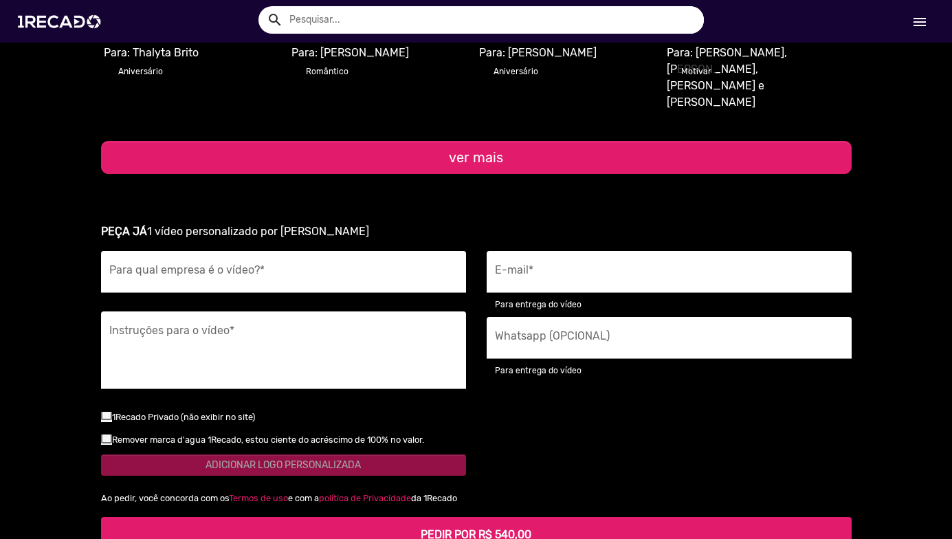
scroll to position [1720, 0]
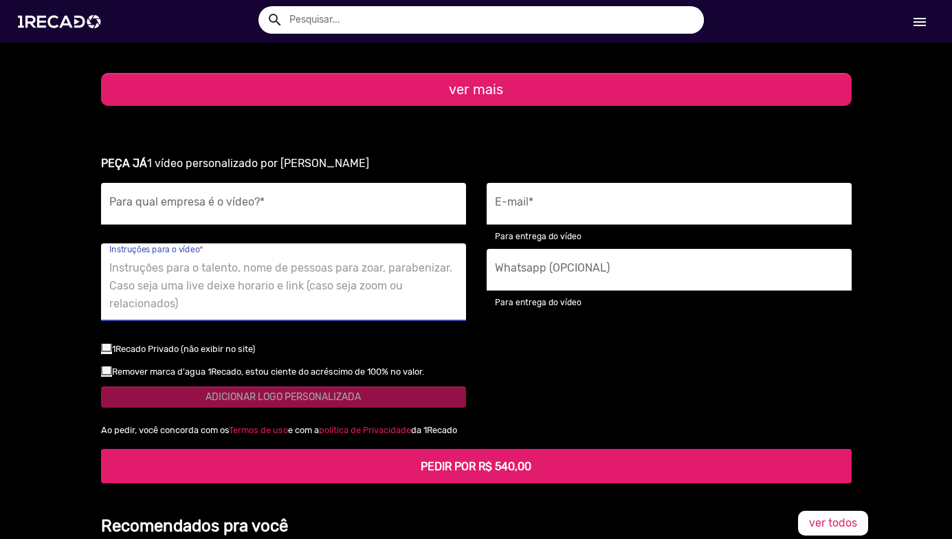
click at [174, 258] on textarea "Instruções para o vídeo *" at bounding box center [283, 286] width 349 height 56
click at [101, 364] on div at bounding box center [106, 369] width 11 height 11
click at [106, 375] on input "checkbox" at bounding box center [106, 375] width 1 height 1
checkbox input "true"
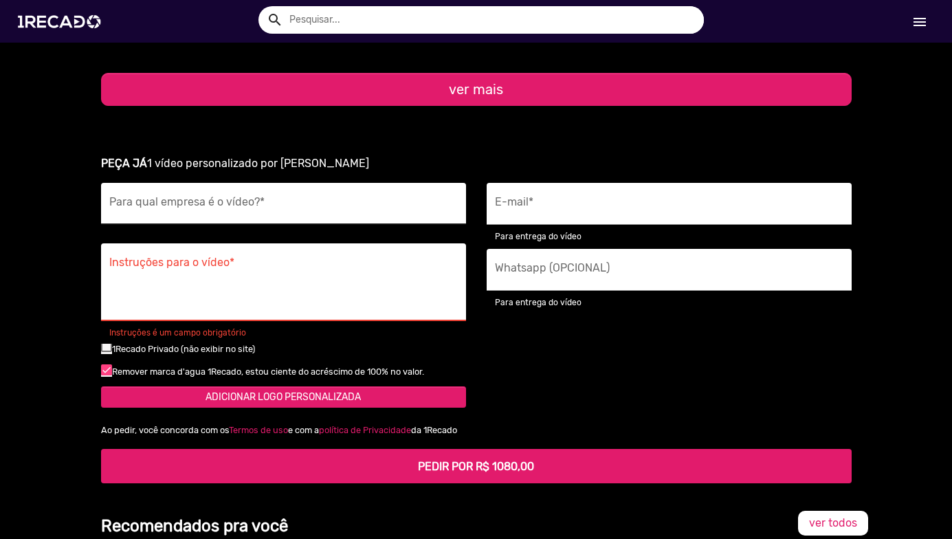
click at [212, 183] on div "Para qual empresa é o vídeo? *" at bounding box center [283, 204] width 349 height 42
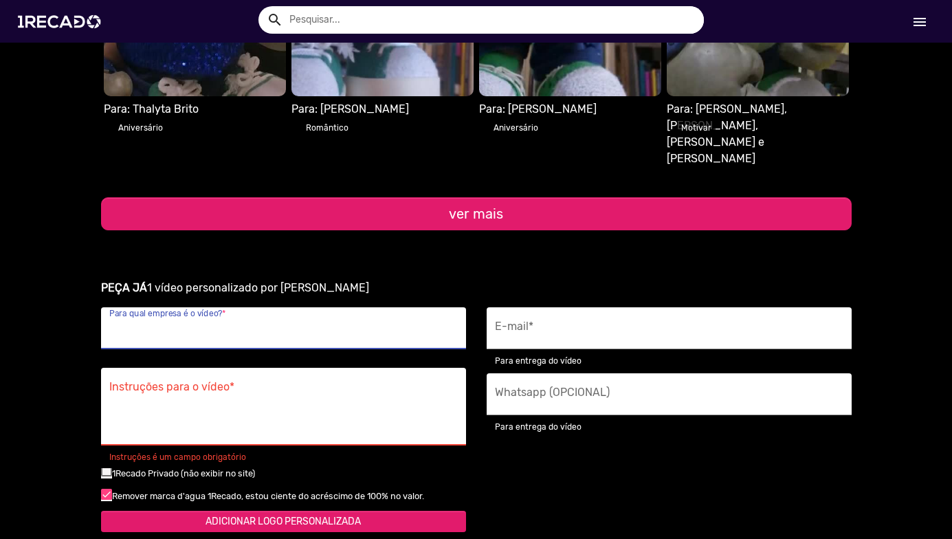
scroll to position [1582, 0]
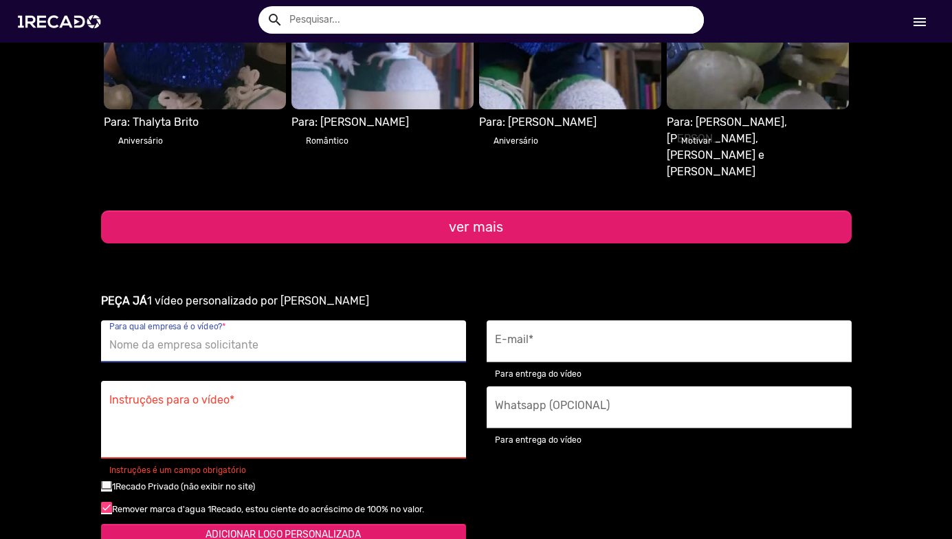
click at [211, 336] on input "Para qual empresa é o vídeo? *" at bounding box center [283, 345] width 349 height 18
type input "Nexfit Brasil"
type input "[EMAIL_ADDRESS][DOMAIN_NAME]"
type input "[PHONE_NUMBER]"
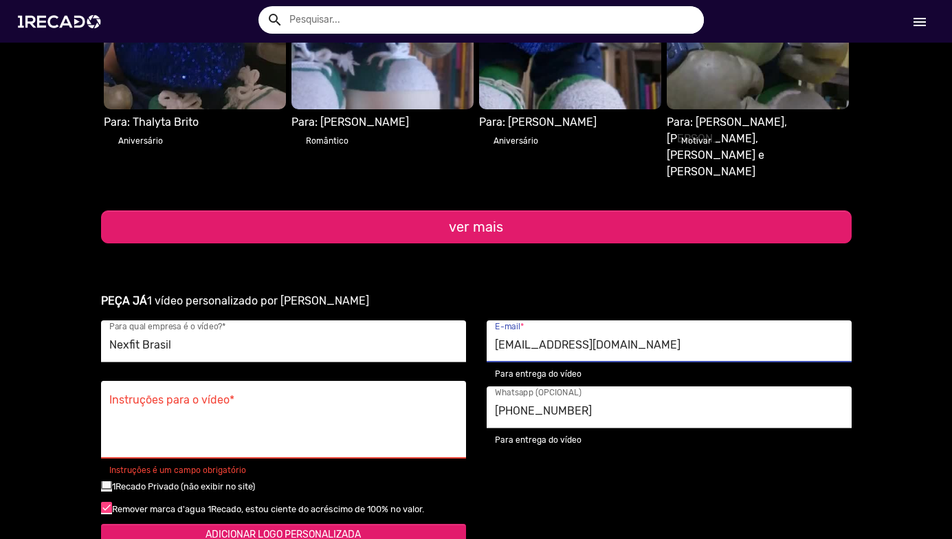
drag, startPoint x: 661, startPoint y: 297, endPoint x: 437, endPoint y: 235, distance: 232.5
click at [437, 276] on div "PEÇA JÁ 1 vídeo personalizado por Xaropinho Nexfit Brasil Para qual empresa é o…" at bounding box center [477, 456] width 784 height 361
click at [628, 336] on input "[EMAIL_ADDRESS][DOMAIN_NAME]" at bounding box center [669, 345] width 349 height 18
click at [694, 336] on input "[EMAIL_ADDRESS][DOMAIN_NAME]" at bounding box center [669, 345] width 349 height 18
type input "[PERSON_NAME][EMAIL_ADDRESS][DOMAIN_NAME]"
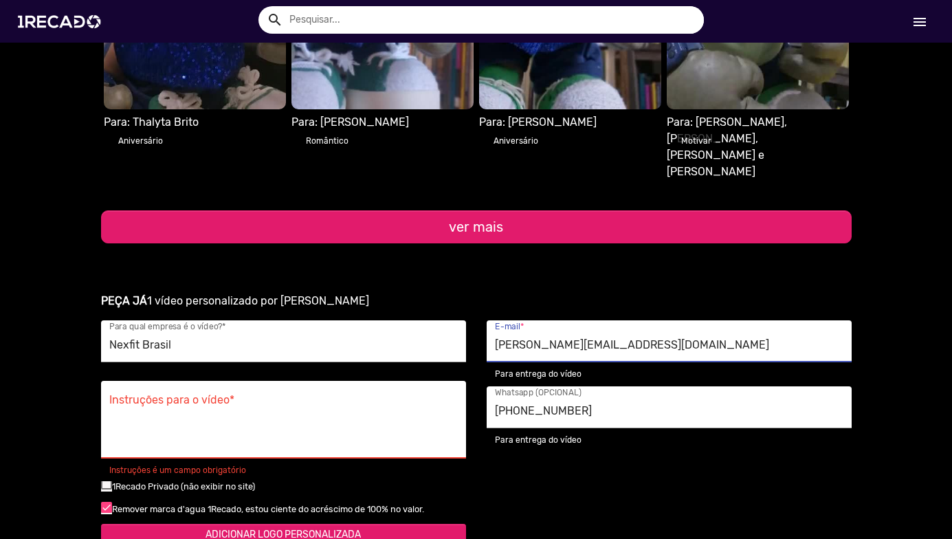
click at [226, 395] on textarea "Instruções para o vídeo *" at bounding box center [283, 423] width 349 height 56
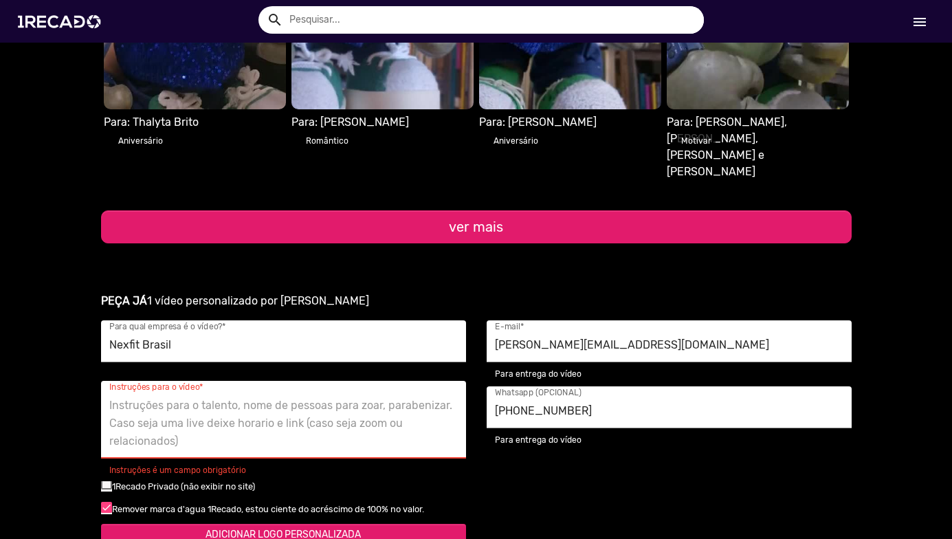
click at [202, 395] on textarea "Instruções para o vídeo *" at bounding box center [283, 423] width 349 height 56
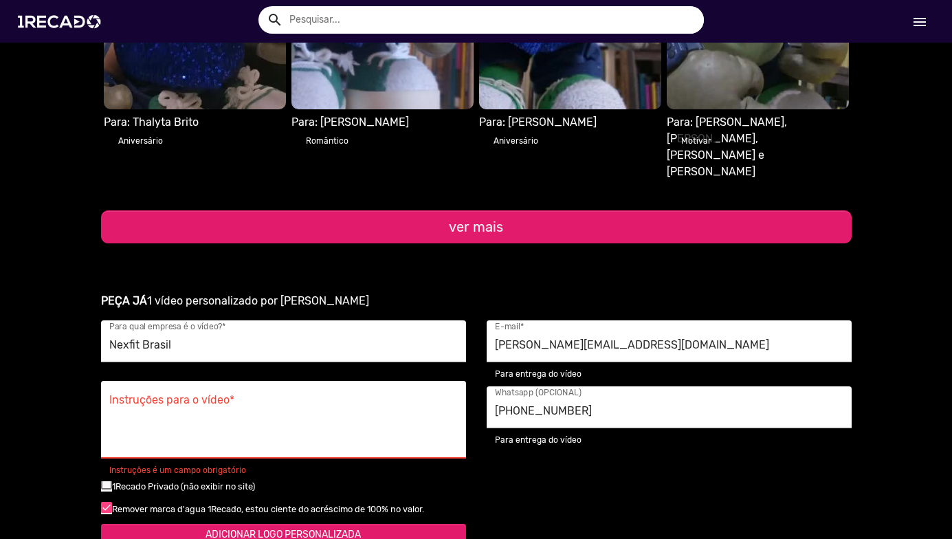
click at [236, 395] on textarea "Instruções para o vídeo *" at bounding box center [283, 423] width 349 height 56
click at [147, 395] on textarea "Instruções para o vídeo *" at bounding box center [283, 423] width 349 height 56
paste textarea "Xaropinho: "RÁÁÁÁ! Olha eu aqui, meu povo! 🤪 Sabe qual é o segredo pra ficar co…"
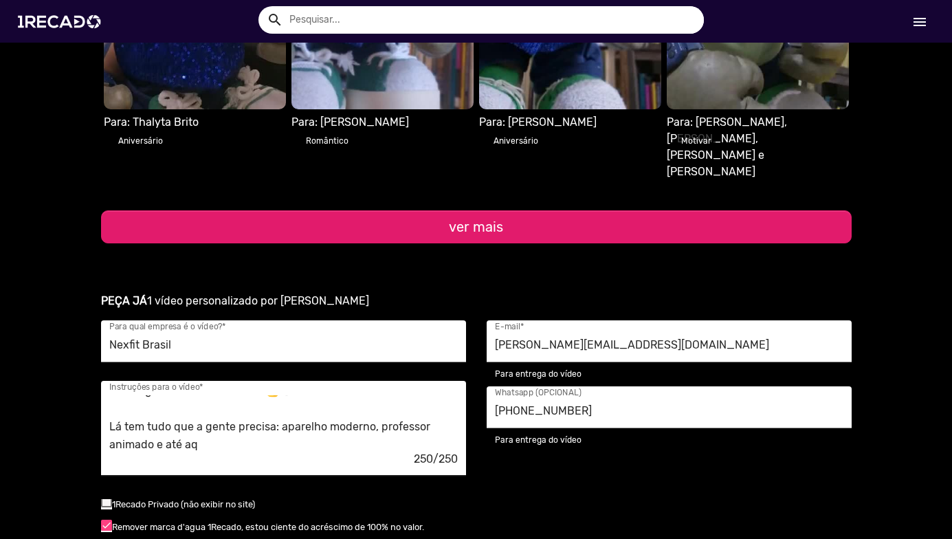
scroll to position [0, 0]
click at [289, 395] on textarea "Xaropinho: "RÁÁÁÁ! Olha eu aqui, meu povo! 🤪 Sabe qual é o segredo pra ficar co…" at bounding box center [283, 423] width 349 height 56
type textarea "Xaropinho: "RÁÁÁÁ! Olha eu aqui, meu povo! Sabe qual é o segredo pra ficar com …"
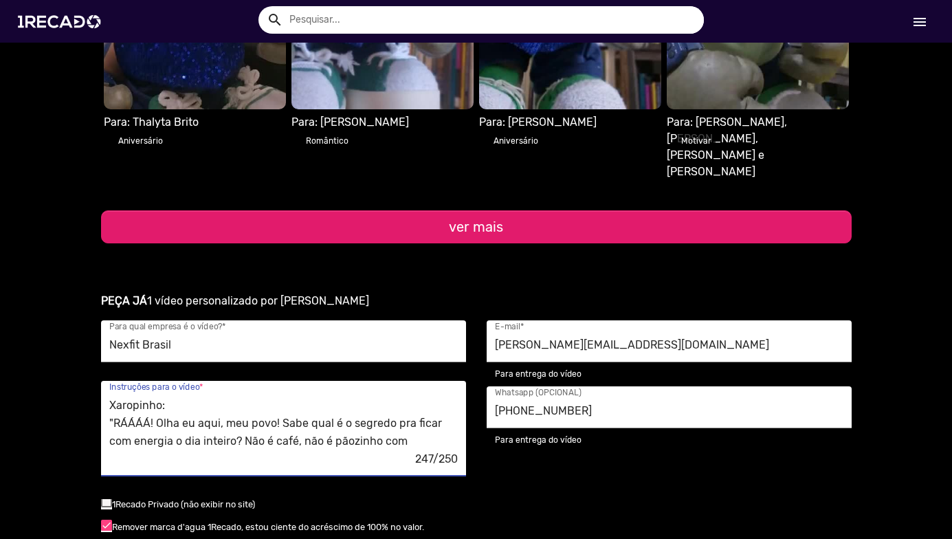
drag, startPoint x: 147, startPoint y: 388, endPoint x: 46, endPoint y: 212, distance: 202.4
click at [43, 217] on div "star 5 120 avaliações • timer 2 dias. Xaropinho - O rato mais amado do Brasil! …" at bounding box center [476, 133] width 952 height 1759
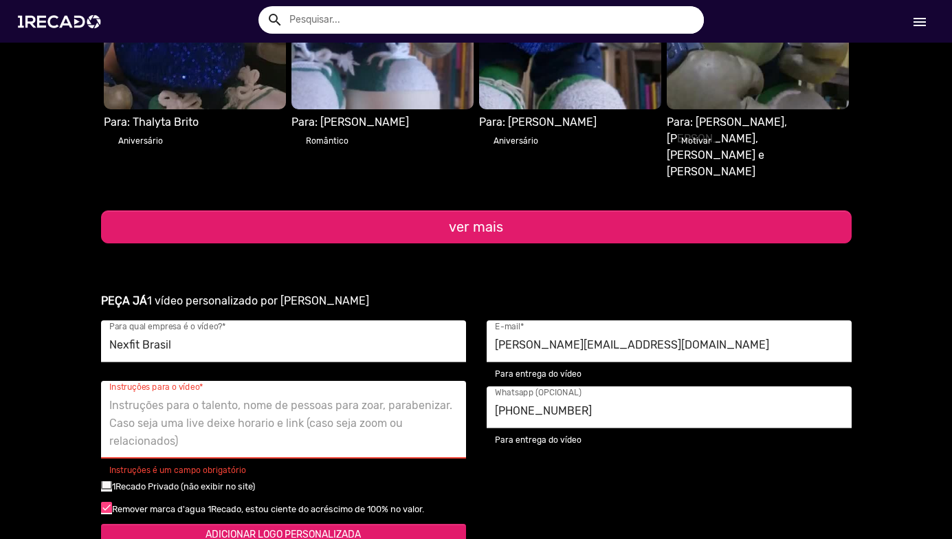
paste textarea ""RÁÁÁÁ! Treinar na Nexfit é bom demais, raPAZZZZZ! 💪🐭 Aqui tem aparelho moderno…"
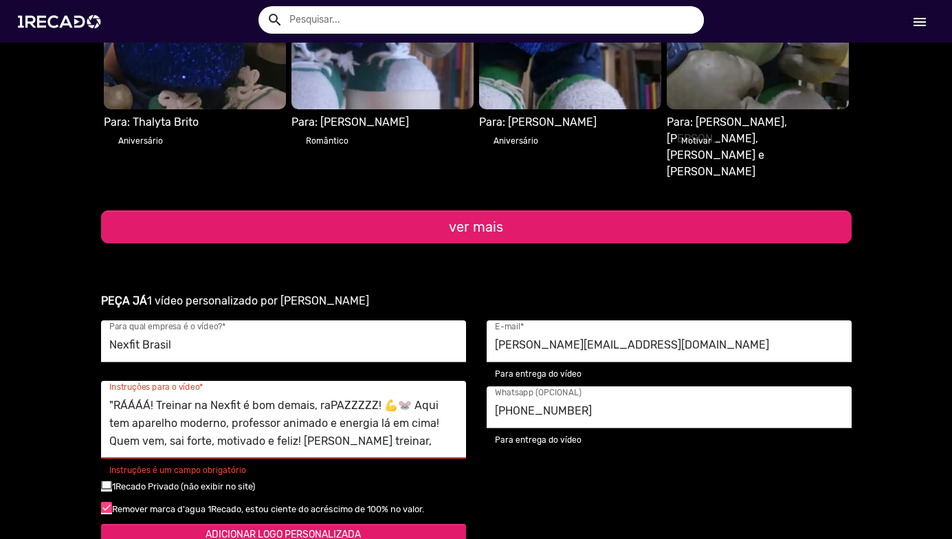
scroll to position [14, 0]
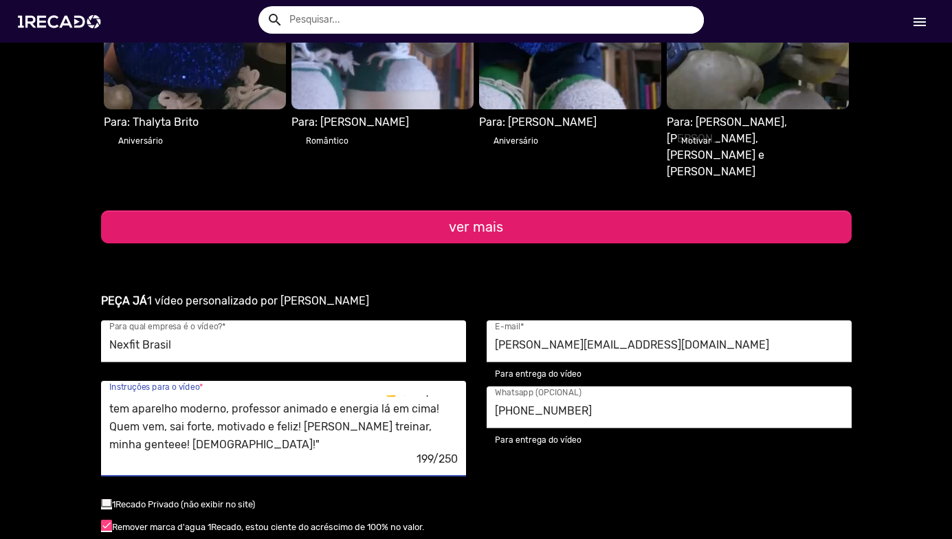
click at [195, 395] on textarea ""RÁÁÁÁ! Treinar na Nexfit é bom demais, raPAZZZZZ! 💪🐭 Aqui tem aparelho moderno…" at bounding box center [283, 423] width 349 height 56
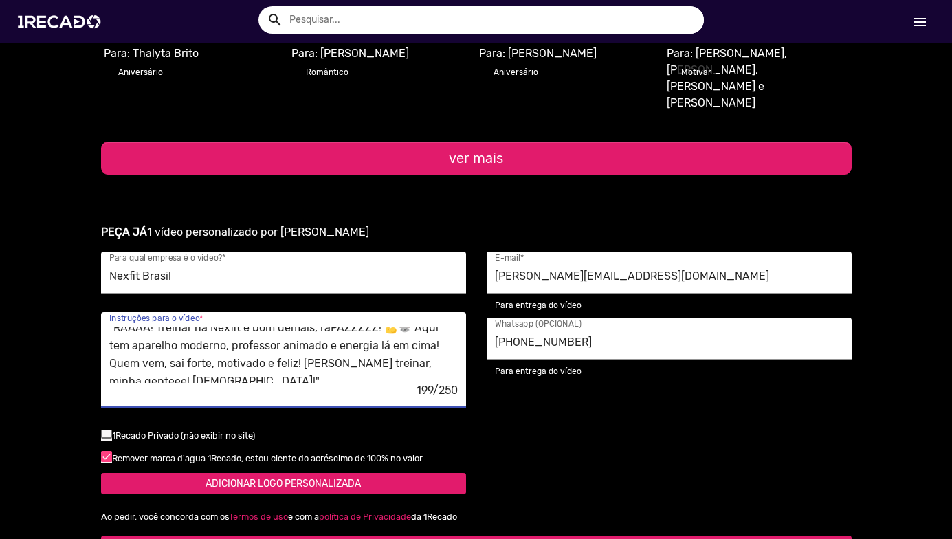
scroll to position [0, 0]
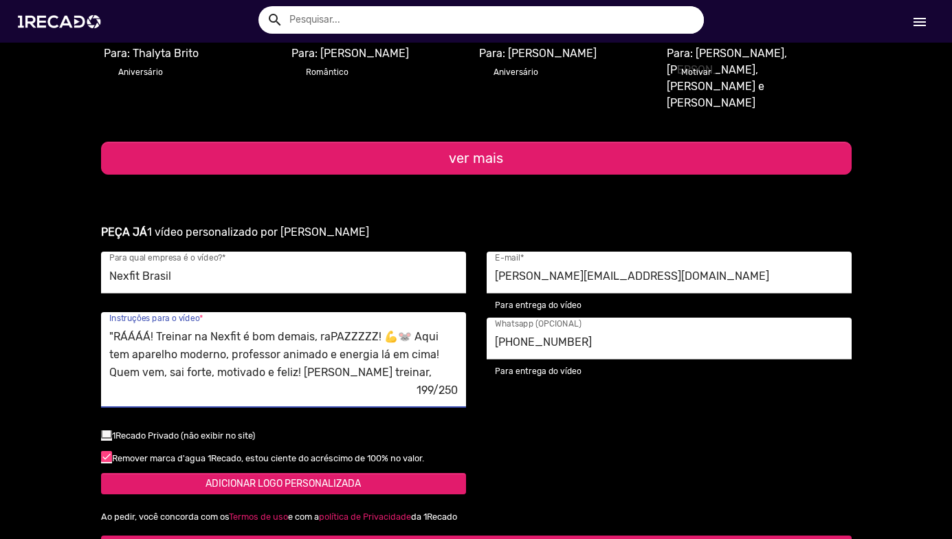
drag, startPoint x: 439, startPoint y: 325, endPoint x: 38, endPoint y: 209, distance: 417.3
click at [55, 210] on ur-book-modal "PEÇA JÁ 1 vídeo personalizado por Xaropinho Nexfit Brasil Para qual empresa é o…" at bounding box center [476, 397] width 952 height 379
type textarea "! [DEMOGRAPHIC_DATA]!""
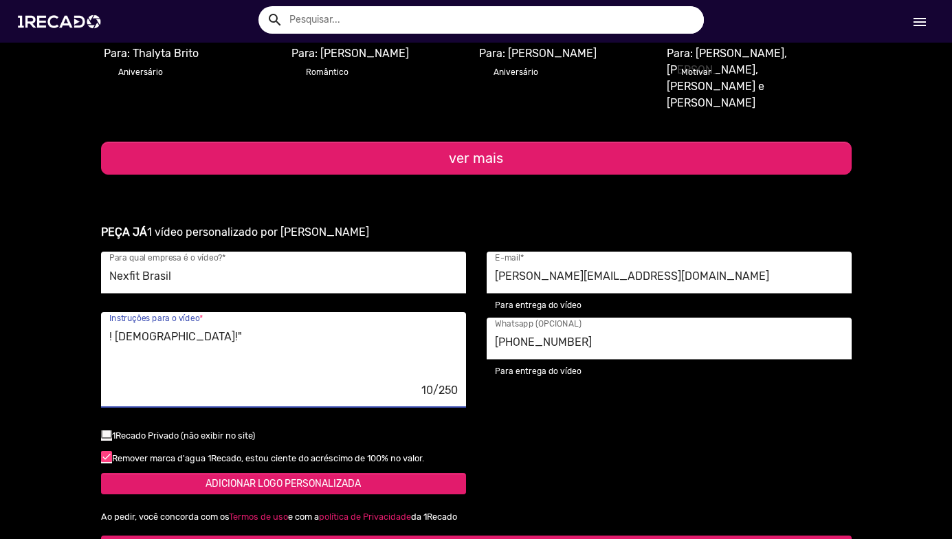
drag, startPoint x: 45, startPoint y: 270, endPoint x: -88, endPoint y: 253, distance: 134.5
click at [0, 175] on html "search search menu menu help_outline [PERSON_NAME] search Ver todos menu Meu pe…" at bounding box center [476, 87] width 952 height 175
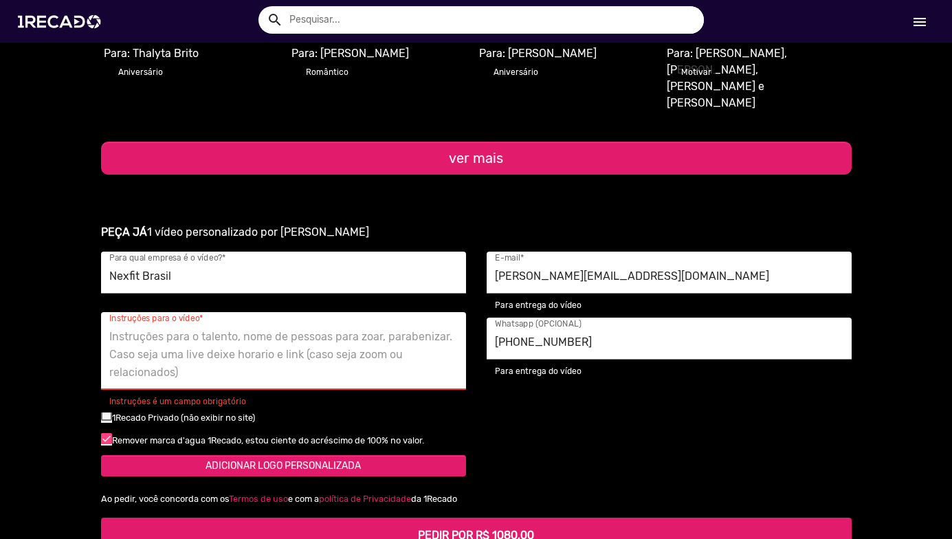
paste textarea "RÁÁÁÁ! Na Nexfit o treino é top, raPAZZZZZ! 💪🐭 Energia, professor animado e res…"
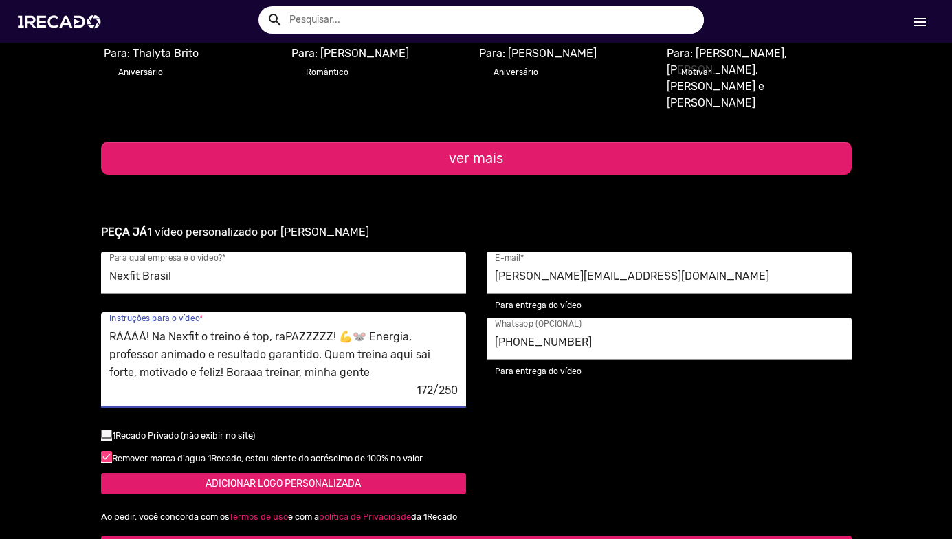
click at [138, 327] on textarea "RÁÁÁÁ! Na Nexfit o treino é top, raPAZZZZZ! 💪🐭 Energia, professor animado e res…" at bounding box center [283, 355] width 349 height 56
click at [344, 327] on textarea "RAPAZZZ! Na Nexfit o treino é top, raPAZZZZZ! 💪🐭 Energia, professor animado e r…" at bounding box center [283, 355] width 349 height 56
click at [371, 327] on textarea "RAPAZZZ! Na Nexfit o treino é top, raPAZZZZZ! 💪🐭 Energia, professor animado e r…" at bounding box center [283, 355] width 349 height 56
click at [287, 332] on textarea "RAPAZZZ! Na Nexfit o treino é top, raPAZZZZZ! Energia, professor animado e resu…" at bounding box center [283, 355] width 349 height 56
click at [175, 327] on textarea "RAPAZZZ! Na Nexfit o treino é top, raPAZZZZZ! Energia, professor animado e resu…" at bounding box center [283, 355] width 349 height 56
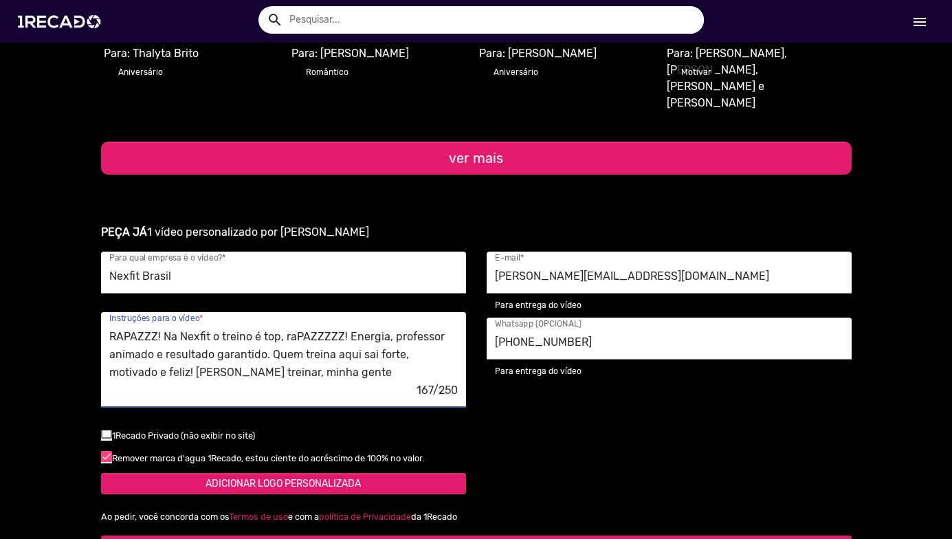
click at [278, 327] on textarea "RAPAZZZ! Na Nexfit o treino é top, raPAZZZZZ! Energia, professor animado e resu…" at bounding box center [283, 355] width 349 height 56
drag, startPoint x: 105, startPoint y: 285, endPoint x: 514, endPoint y: 388, distance: 422.4
click at [514, 388] on div "Nexfit Brasil Para qual empresa é o vídeo? * RAPAZZZ! Na Nexfit o treino é top,…" at bounding box center [476, 380] width 771 height 256
paste textarea "ÁPAZZ! Quem não treina na Nexfit fica mais parado que controle de TV sem pilha,…"
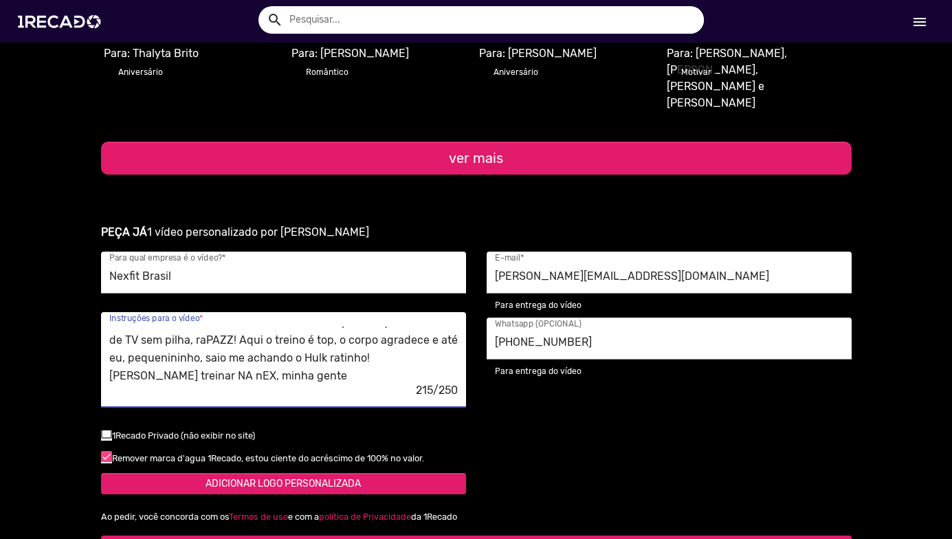
type textarea "RÁPAZZ! Quem não treina na Nexfit fica mais parado que controle de TV sem pilha…"
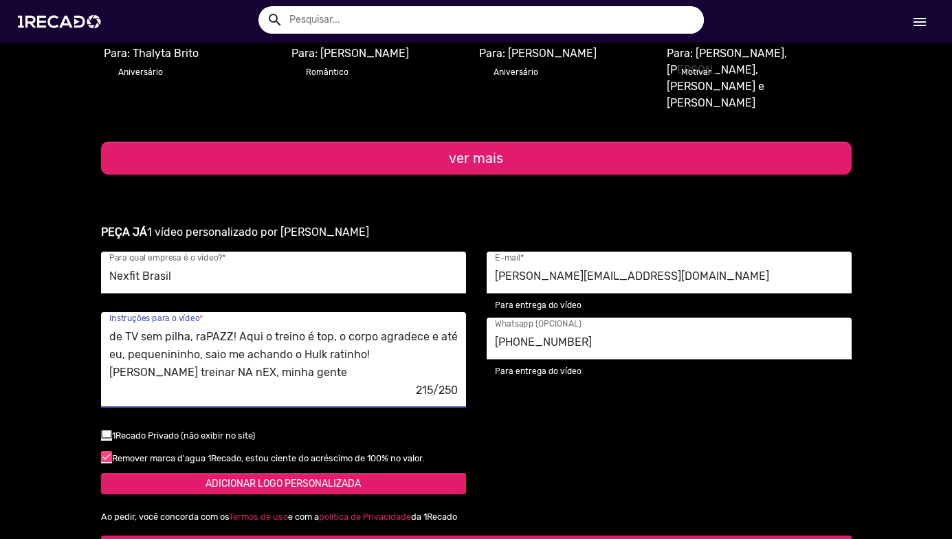
scroll to position [0, 0]
drag, startPoint x: 220, startPoint y: 330, endPoint x: 39, endPoint y: 231, distance: 206.8
click at [39, 231] on ur-book-modal "PEÇA JÁ 1 vídeo personalizado por Xaropinho Nexfit Brasil Para qual empresa é o…" at bounding box center [476, 397] width 952 height 379
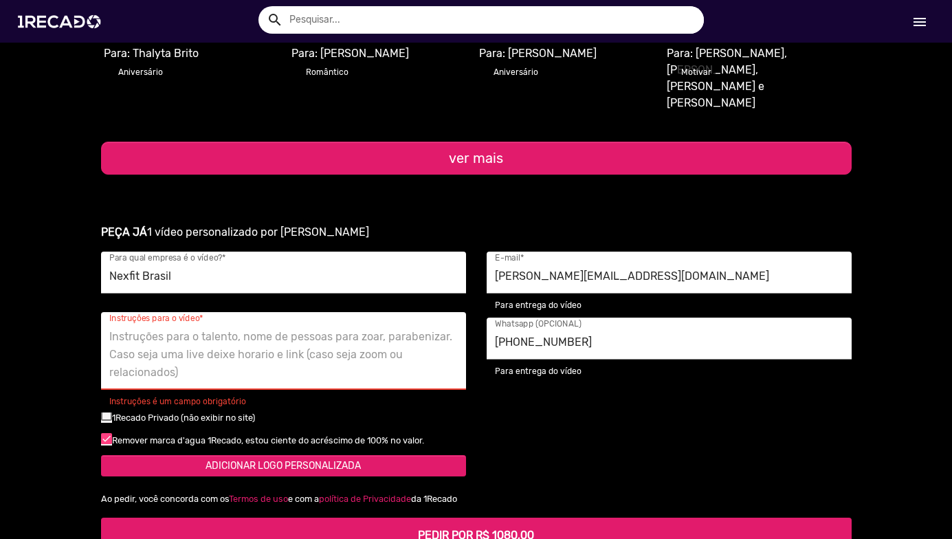
paste textarea "RÁPAZZ! O monstro do sofá ta querendo te engolir? Quem treina na Nexfit, o corp…"
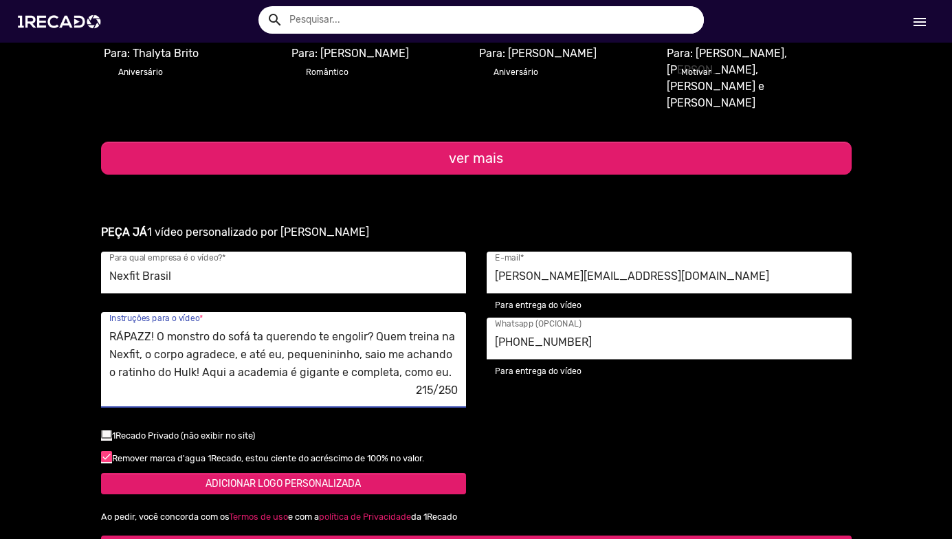
scroll to position [14, 0]
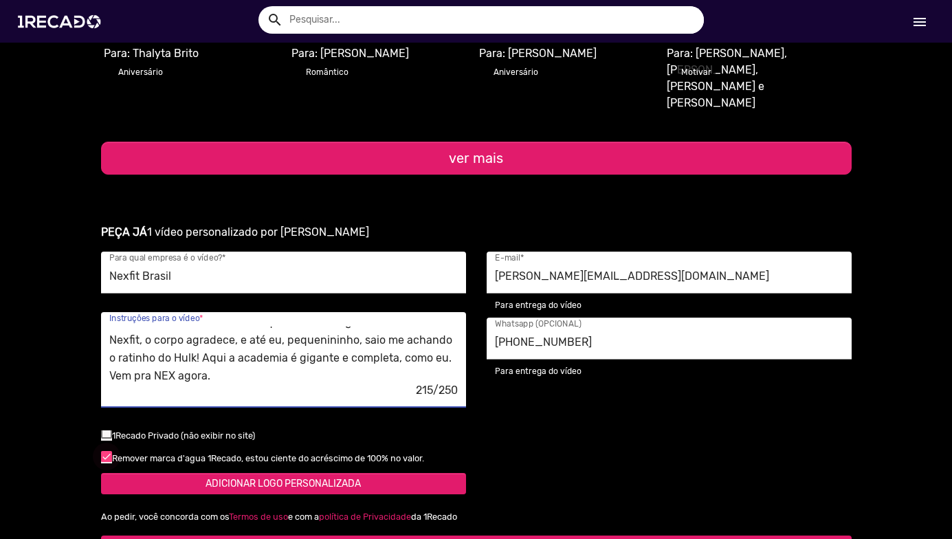
type textarea "RÁPAZZ! O monstro do sofá ta querendo te engolir? Quem treina na Nexfit, o corp…"
click at [101, 451] on div at bounding box center [106, 456] width 11 height 11
click at [106, 462] on input "checkbox" at bounding box center [106, 462] width 1 height 1
checkbox input "false"
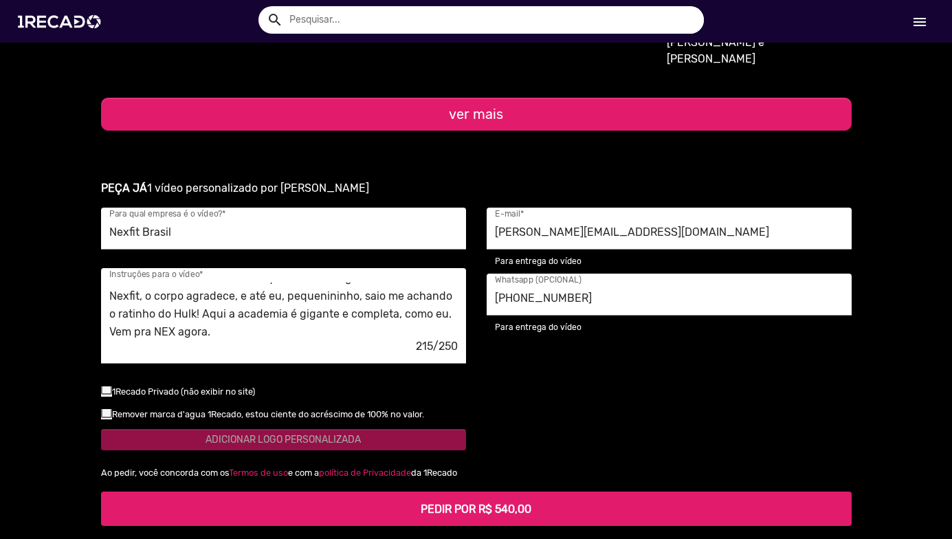
scroll to position [1857, 0]
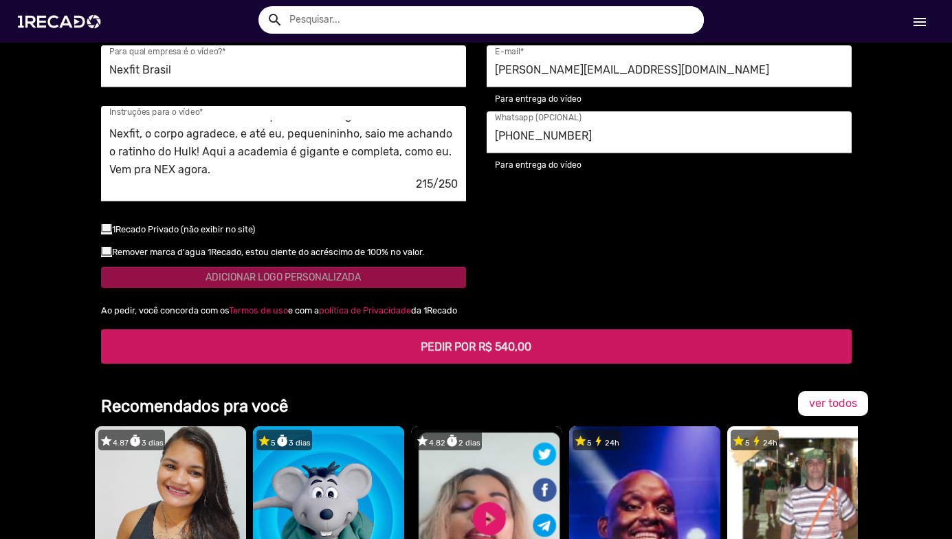
click at [473, 329] on button "PEDIR POR R$ 540,00" at bounding box center [476, 346] width 751 height 34
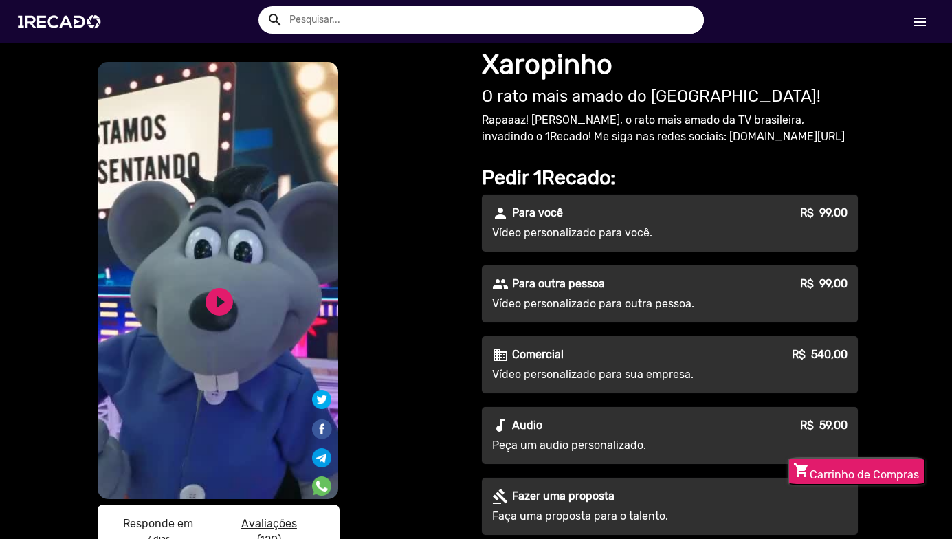
click at [675, 348] on div "business Comercial R$ 540,00" at bounding box center [669, 355] width 355 height 17
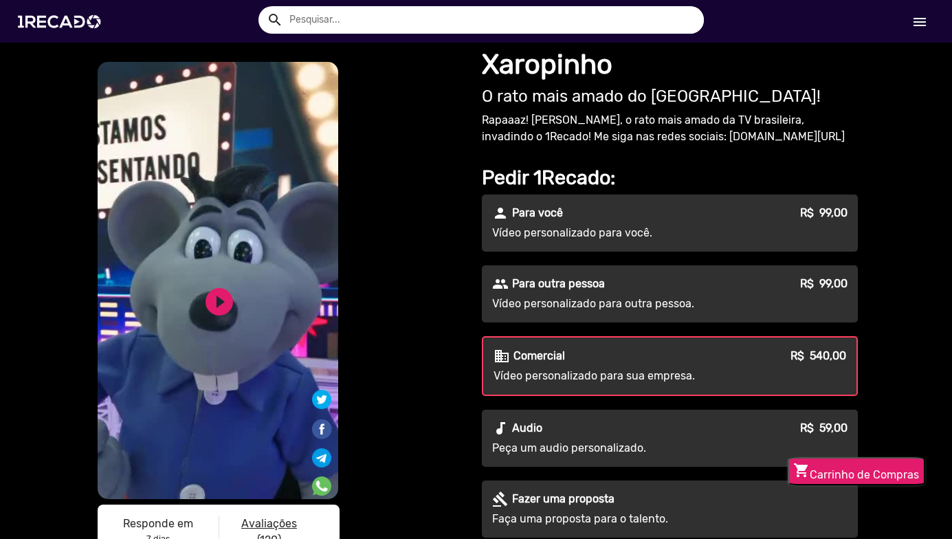
click at [675, 351] on div "business Comercial R$ 540,00" at bounding box center [670, 356] width 353 height 17
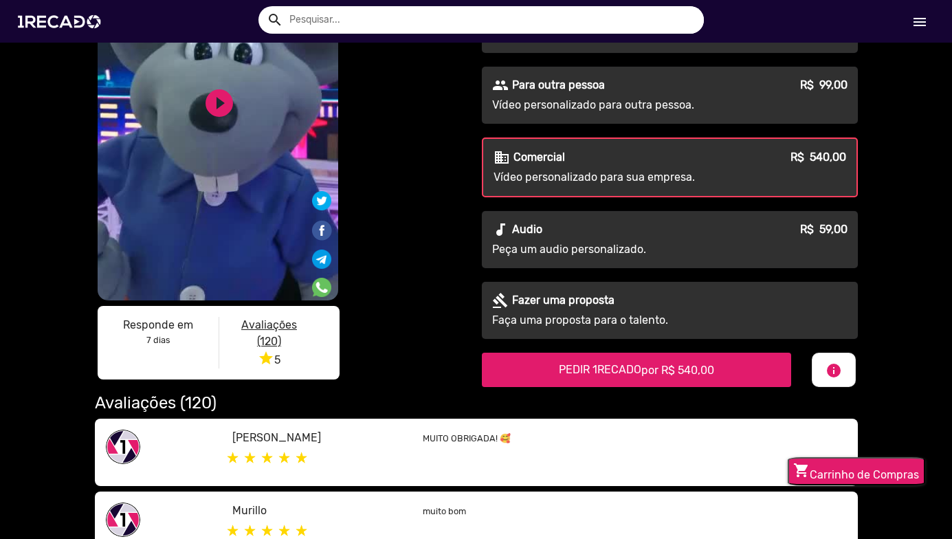
scroll to position [206, 0]
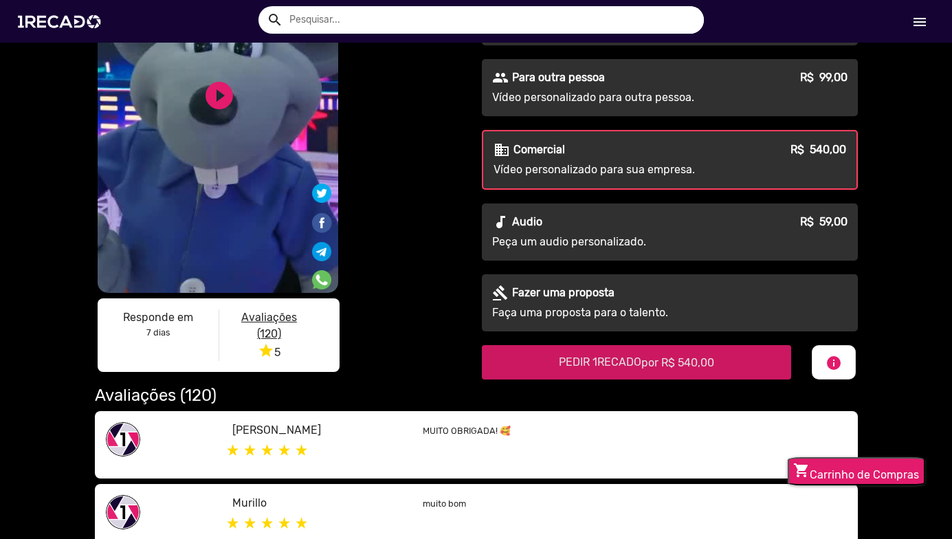
click at [671, 365] on span "por R$ 540,00" at bounding box center [677, 362] width 73 height 13
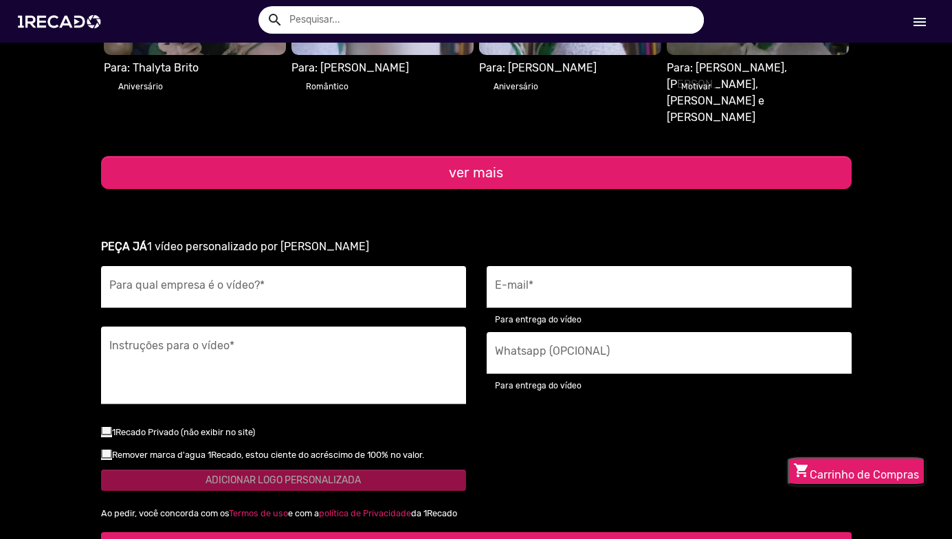
scroll to position [1720, 0]
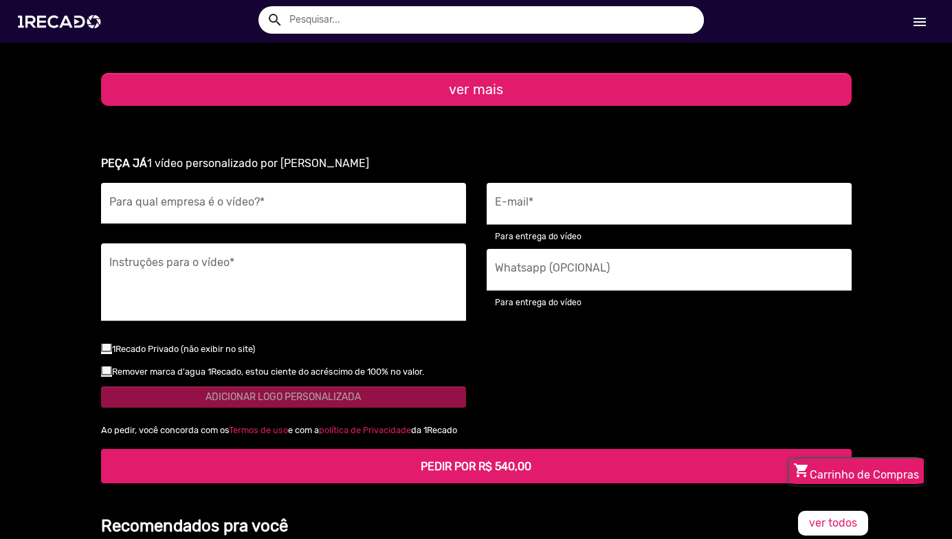
click at [224, 199] on input "Para qual empresa é o vídeo? *" at bounding box center [283, 208] width 349 height 18
type input "Nexfit Brasil"
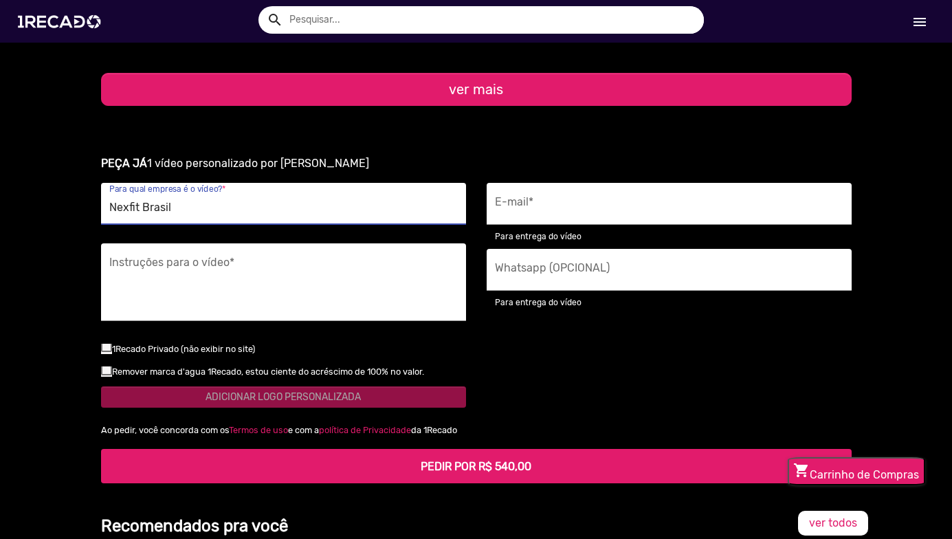
type input "[PHONE_NUMBER]"
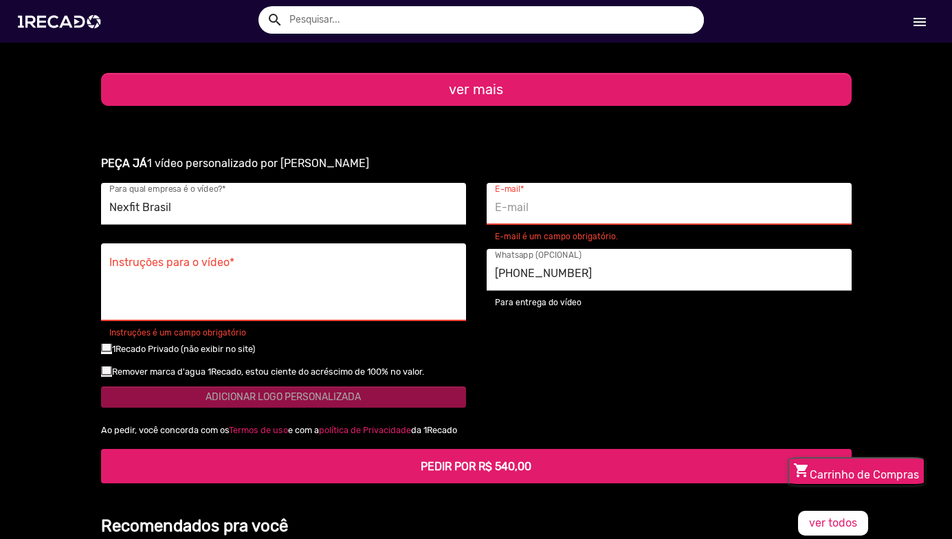
click at [573, 199] on input "E-mail *" at bounding box center [669, 208] width 349 height 18
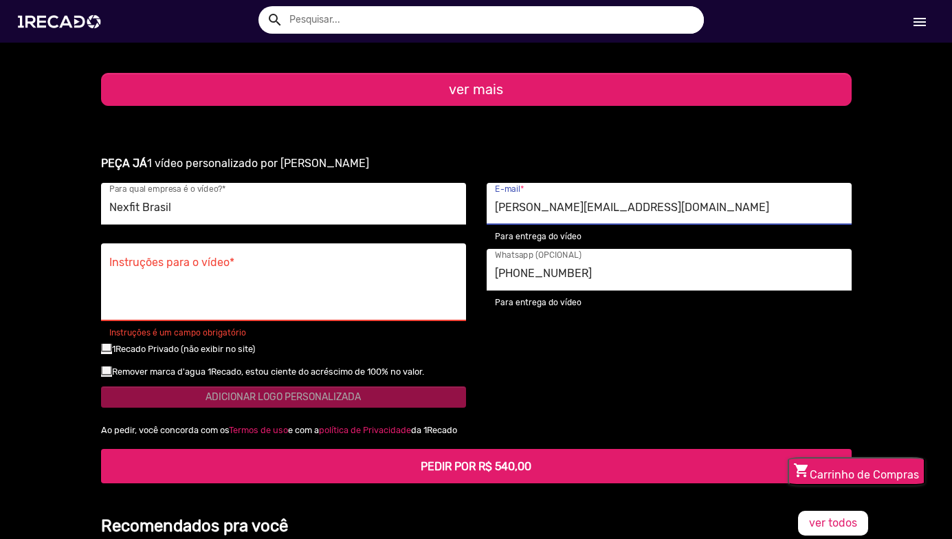
type input "[PERSON_NAME][EMAIL_ADDRESS][DOMAIN_NAME]"
click at [195, 258] on textarea "Instruções para o vídeo *" at bounding box center [283, 286] width 349 height 56
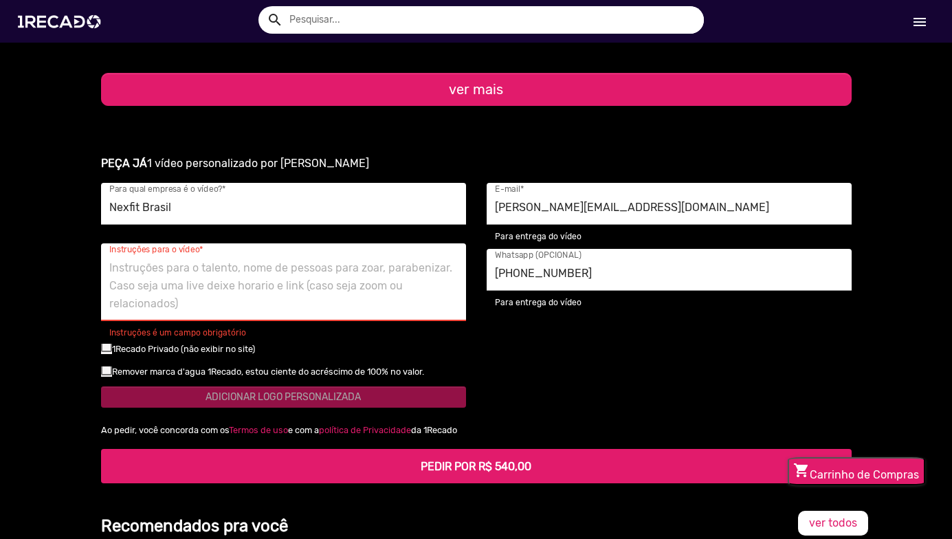
paste textarea "RÁPAZZ! O monstro do sofá ta querendo te engolir? Quem treina na Nexfit, o corp…"
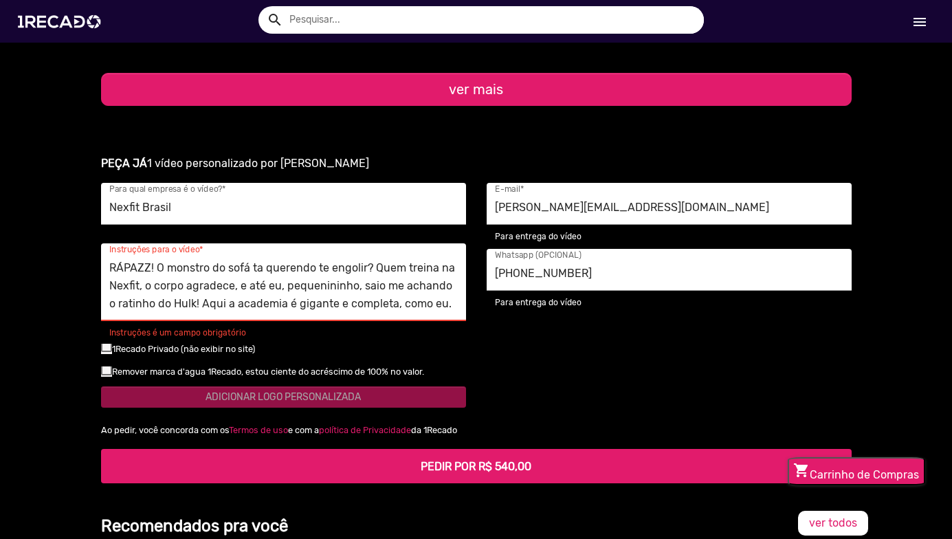
scroll to position [14, 0]
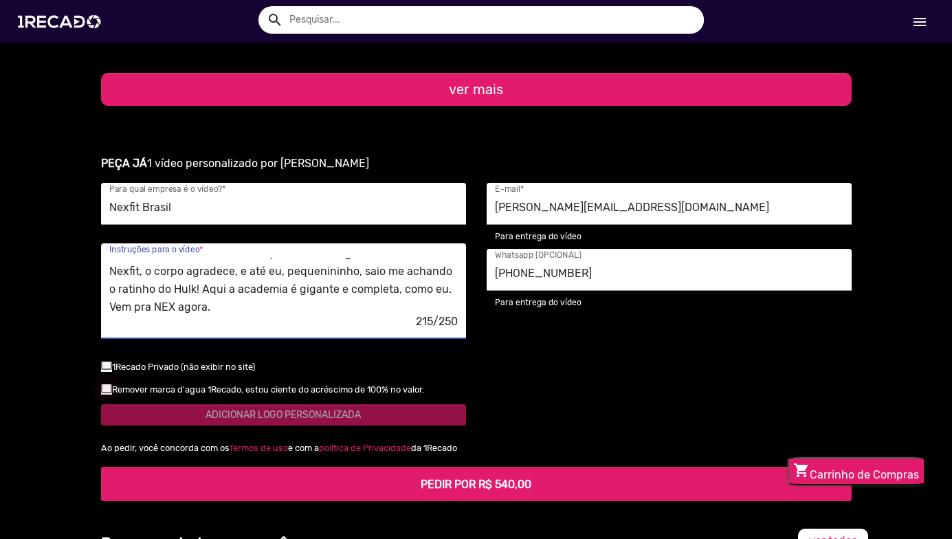
type textarea "RÁPAZZ! O monstro do sofá ta querendo te engolir? Quem treina na Nexfit, o corp…"
click at [101, 382] on div at bounding box center [106, 387] width 11 height 11
click at [106, 393] on input "checkbox" at bounding box center [106, 393] width 1 height 1
checkbox input "true"
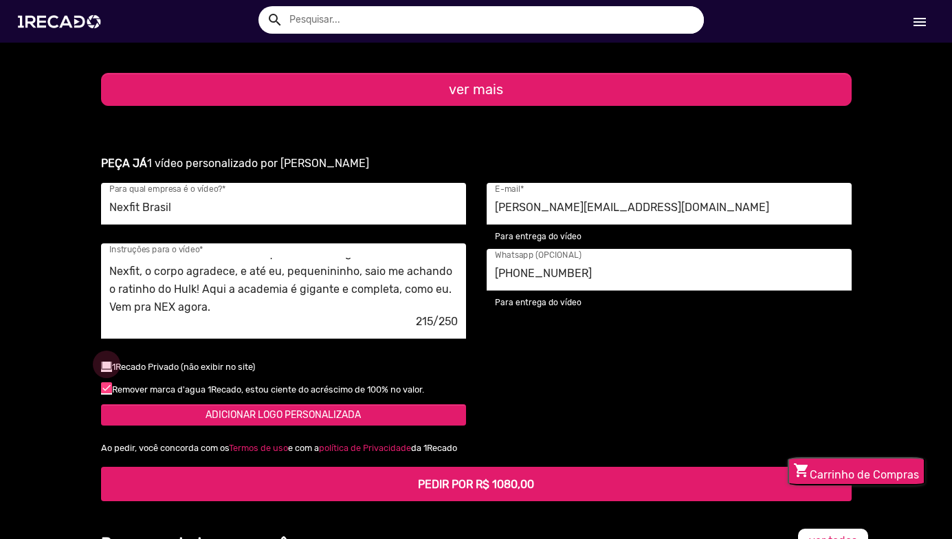
click at [101, 359] on div at bounding box center [106, 364] width 11 height 11
click at [106, 370] on input "checkbox" at bounding box center [106, 370] width 1 height 1
drag, startPoint x: 107, startPoint y: 312, endPoint x: 112, endPoint y: 319, distance: 8.8
click at [112, 362] on small "1Recado Privado (não exibir no site)" at bounding box center [183, 367] width 143 height 10
click at [107, 370] on input "checkbox" at bounding box center [106, 370] width 1 height 1
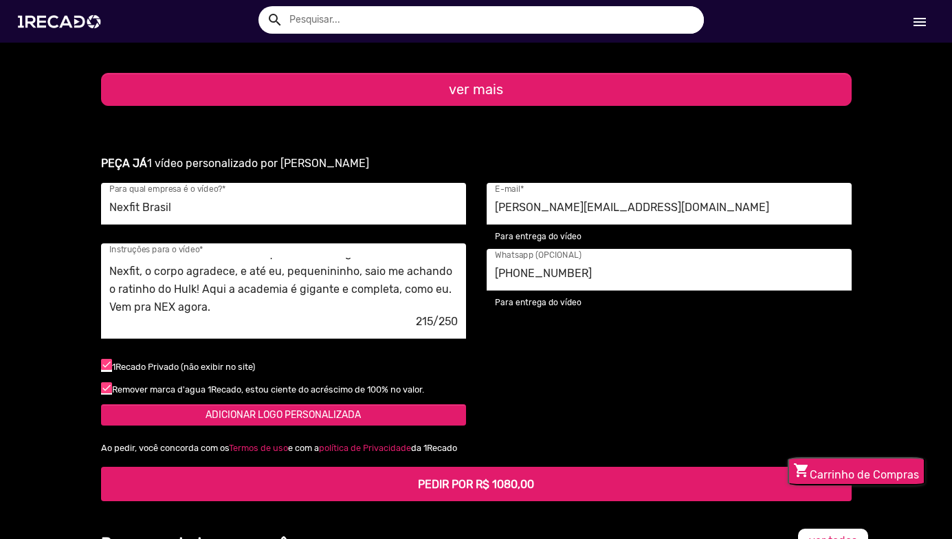
checkbox input "false"
click at [342, 404] on button "ADICIONAR LOGO PERSONALIZADA" at bounding box center [283, 414] width 365 height 21
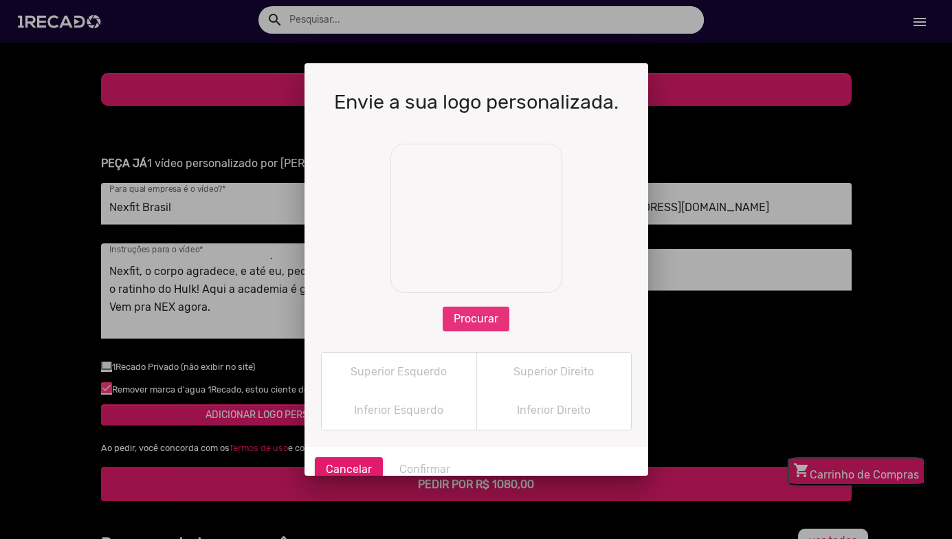
click at [464, 322] on span "Procurar" at bounding box center [476, 318] width 45 height 13
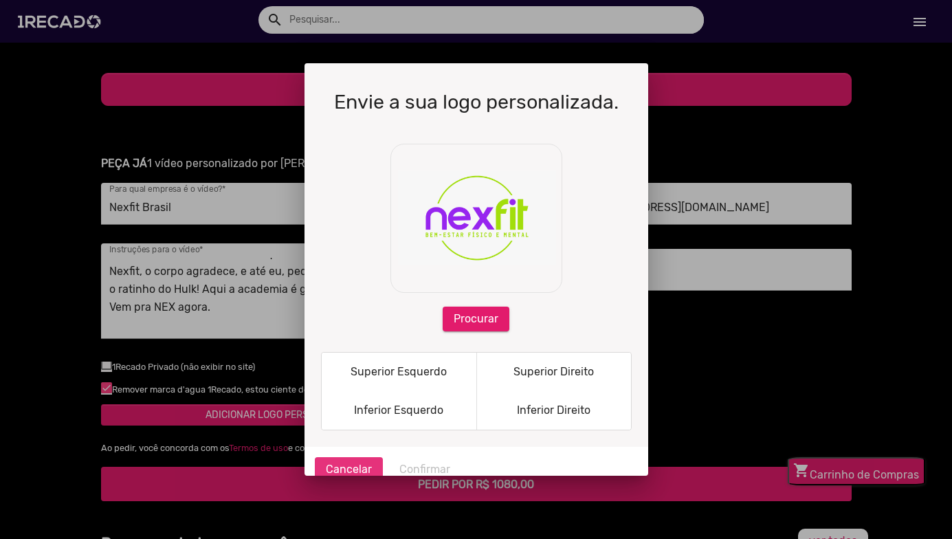
click at [348, 465] on span "Cancelar" at bounding box center [349, 469] width 46 height 13
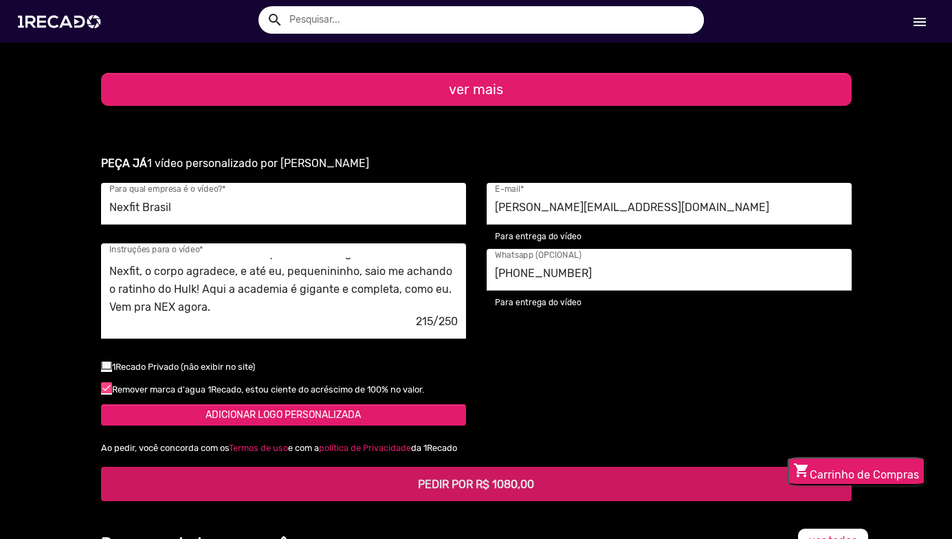
click at [497, 478] on b "PEDIR POR R$ 1080,00" at bounding box center [476, 484] width 116 height 13
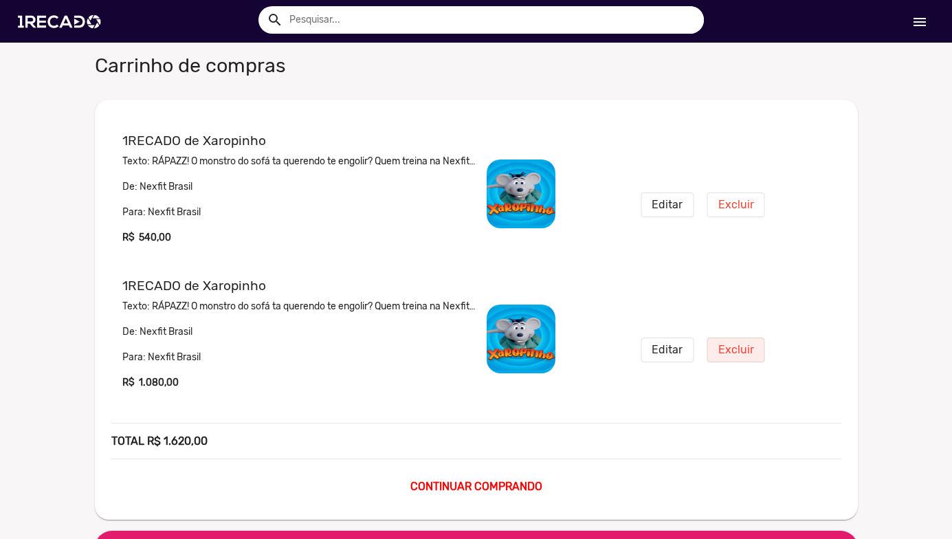
click at [729, 350] on span "Excluir" at bounding box center [736, 349] width 36 height 13
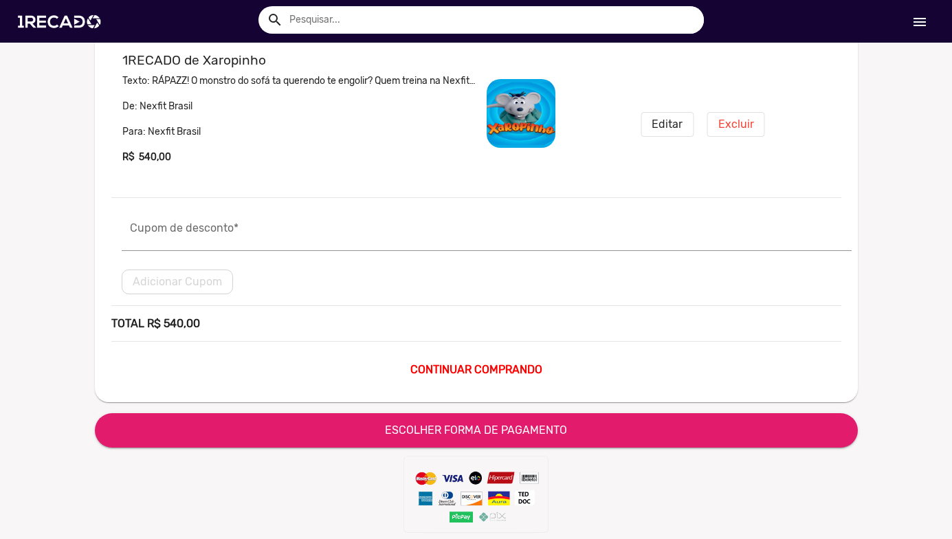
scroll to position [206, 0]
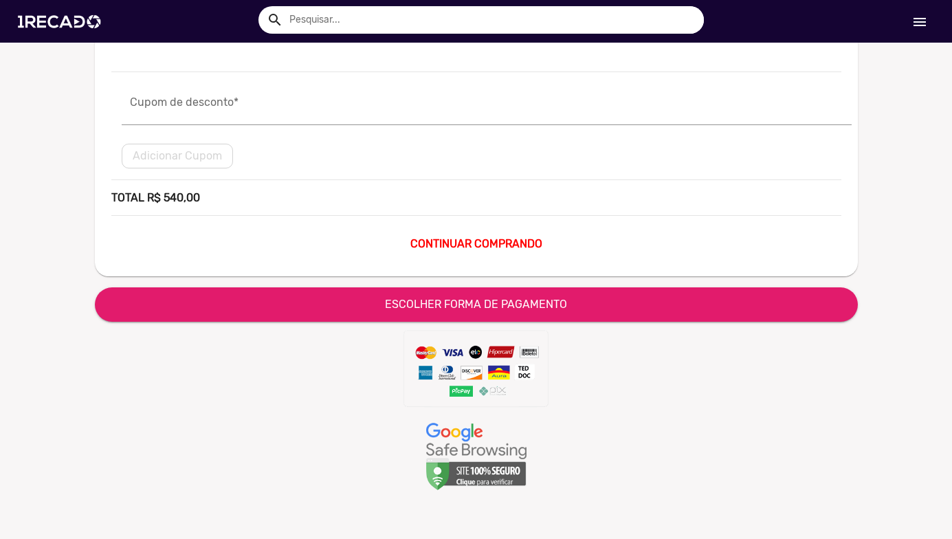
click at [509, 245] on b "CONTINUAR COMPRANDO" at bounding box center [476, 243] width 132 height 13
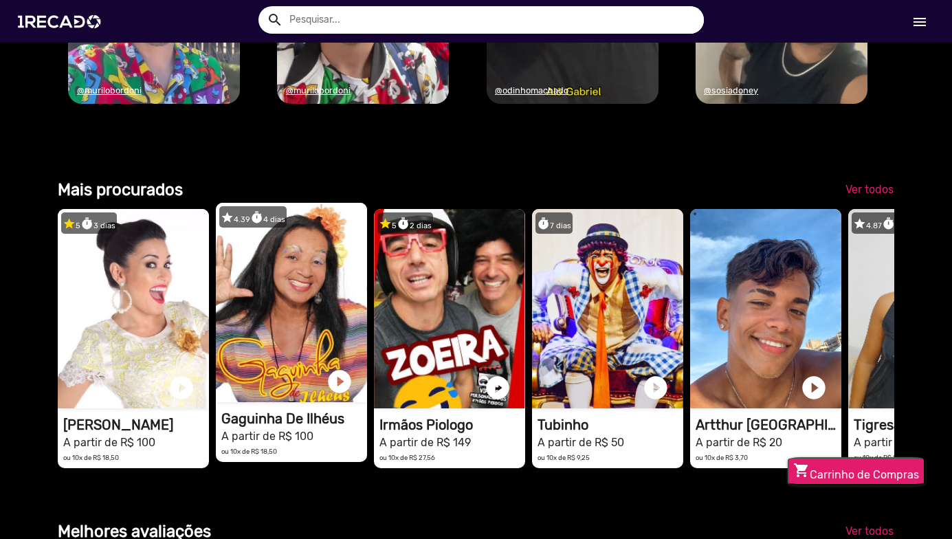
scroll to position [0, 2826]
click at [310, 388] on video "1RECADO vídeos dedicados para fãs e empresas" at bounding box center [291, 302] width 151 height 199
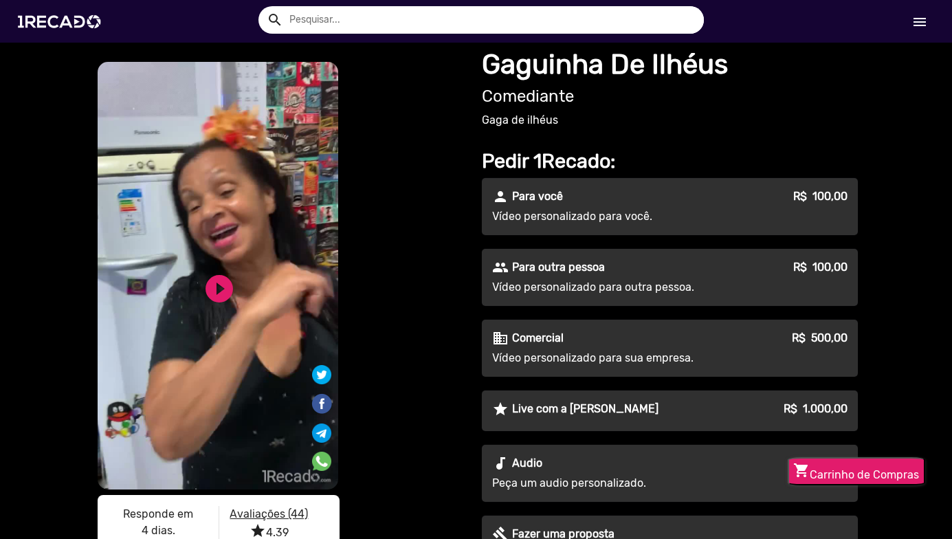
click at [886, 466] on button "shopping_cart Carrinho de Compras" at bounding box center [857, 471] width 138 height 28
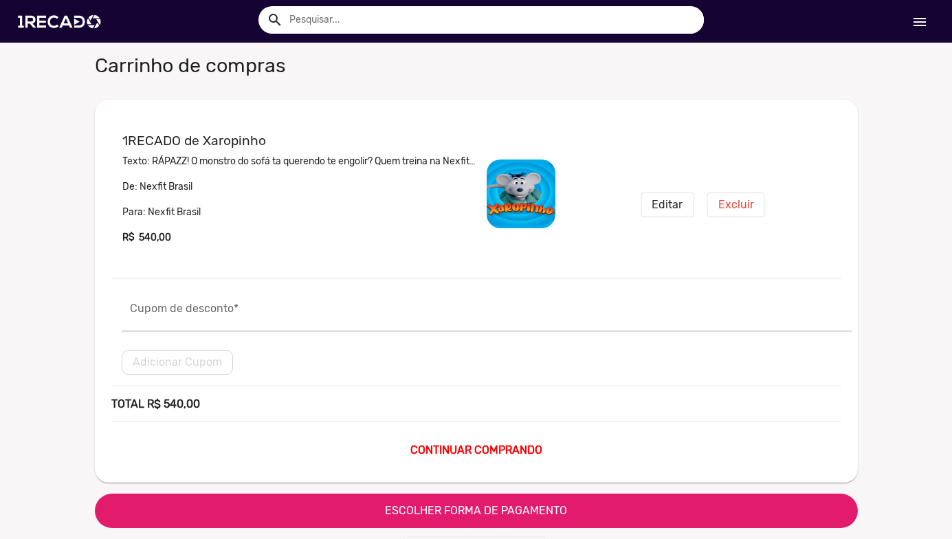
click at [525, 493] on div "Carrinho de compras 1RECADO de Xaropinho Texto: RÁPAZZ! O monstro do sofá ta qu…" at bounding box center [477, 402] width 784 height 719
click at [534, 512] on span "ESCOLHER FORMA DE PAGAMENTO" at bounding box center [476, 510] width 182 height 13
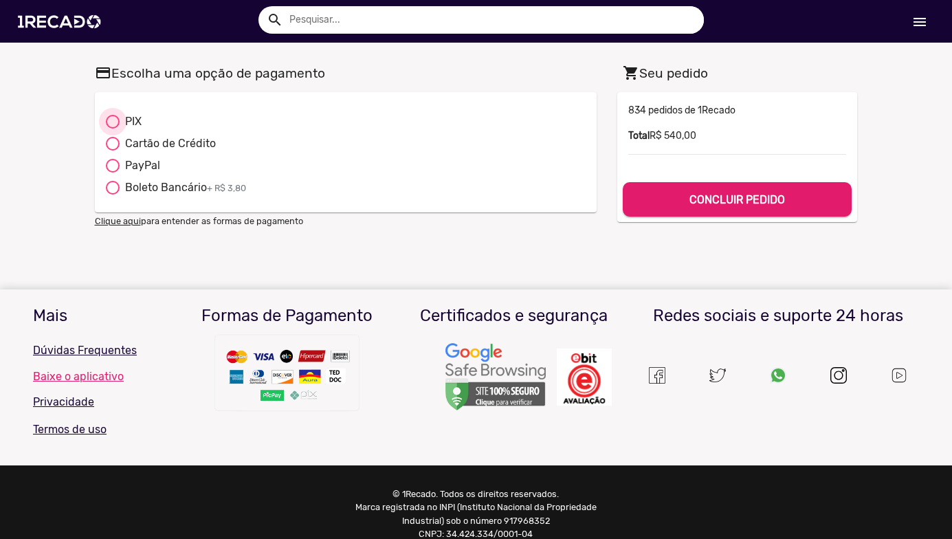
click at [106, 117] on div at bounding box center [113, 122] width 14 height 14
click at [112, 129] on input "PIX" at bounding box center [112, 129] width 1 height 1
radio input "true"
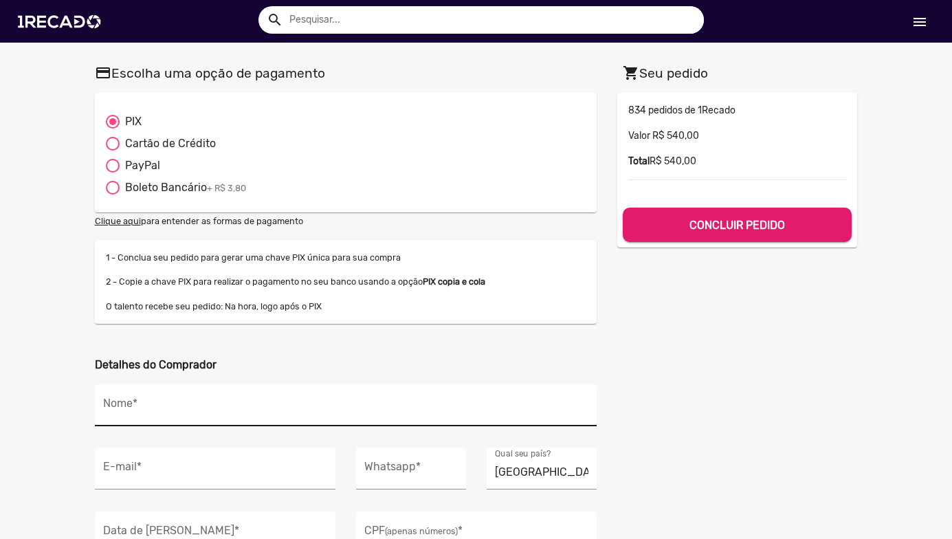
drag, startPoint x: 241, startPoint y: 421, endPoint x: 243, endPoint y: 398, distance: 23.4
click at [241, 420] on div "Nome *" at bounding box center [345, 405] width 485 height 42
type input "[PERSON_NAME]"
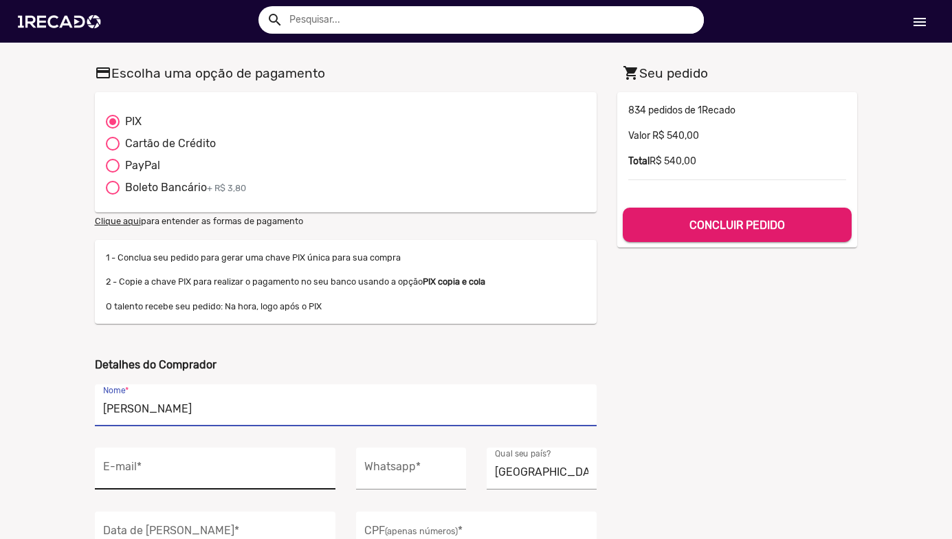
click at [171, 471] on input "E-mail *" at bounding box center [215, 472] width 224 height 18
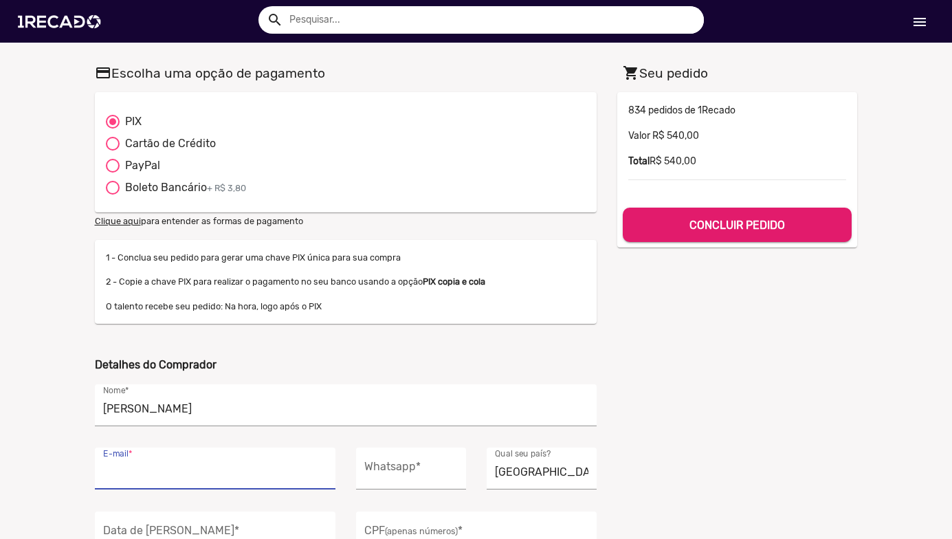
type input "[PERSON_NAME][EMAIL_ADDRESS][DOMAIN_NAME]"
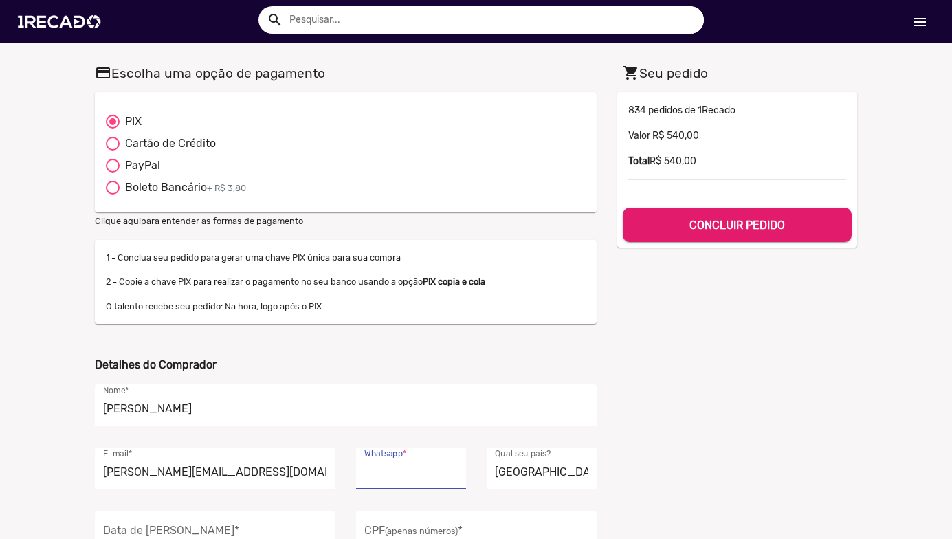
click at [425, 468] on input "Whatsapp *" at bounding box center [411, 472] width 94 height 18
type input "[PHONE_NUMBER]"
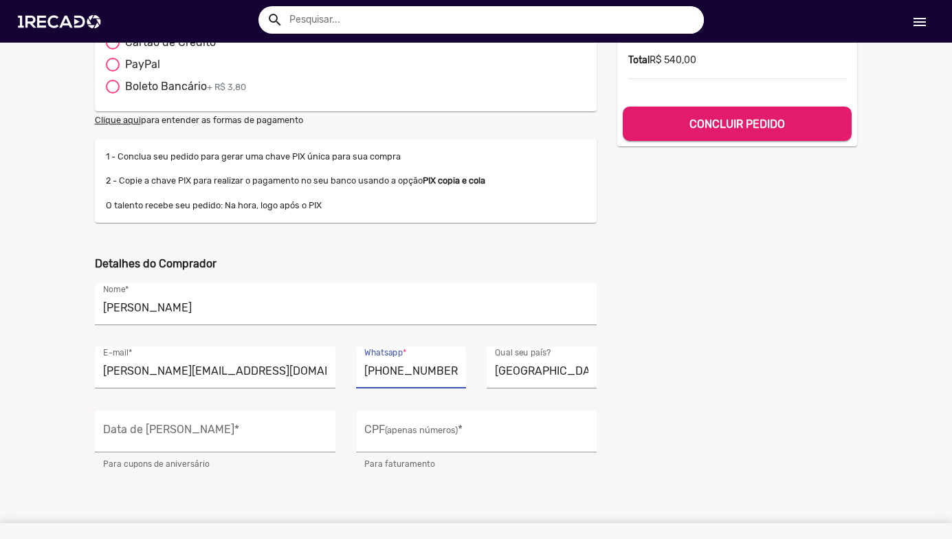
scroll to position [206, 0]
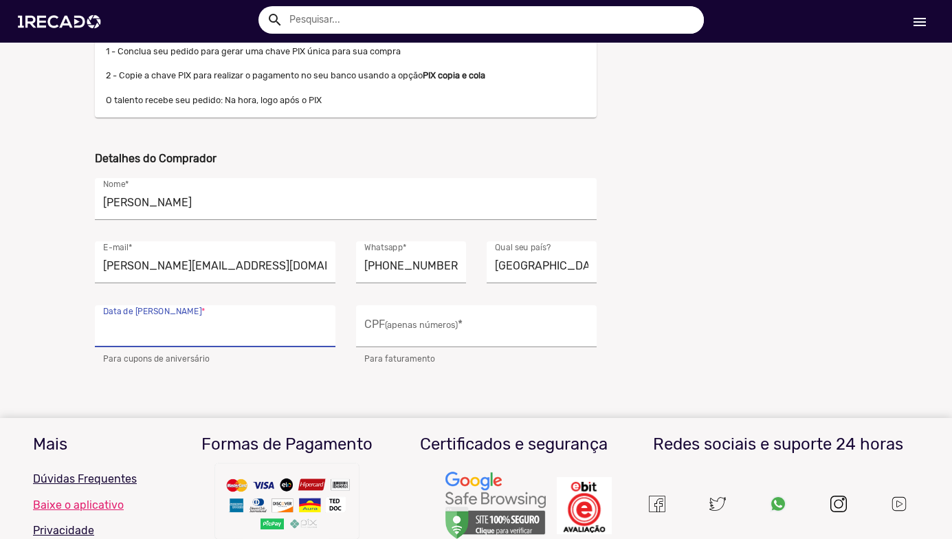
click at [215, 327] on input "Data de Nascimento *" at bounding box center [215, 330] width 224 height 18
type input "[DATE]"
click at [382, 343] on div "CPF (apenas números) *" at bounding box center [476, 326] width 224 height 42
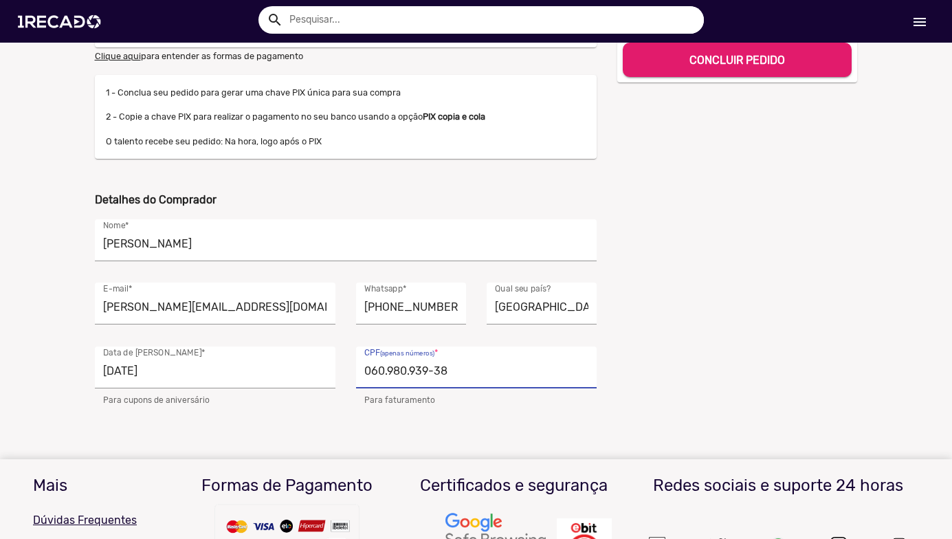
scroll to position [0, 0]
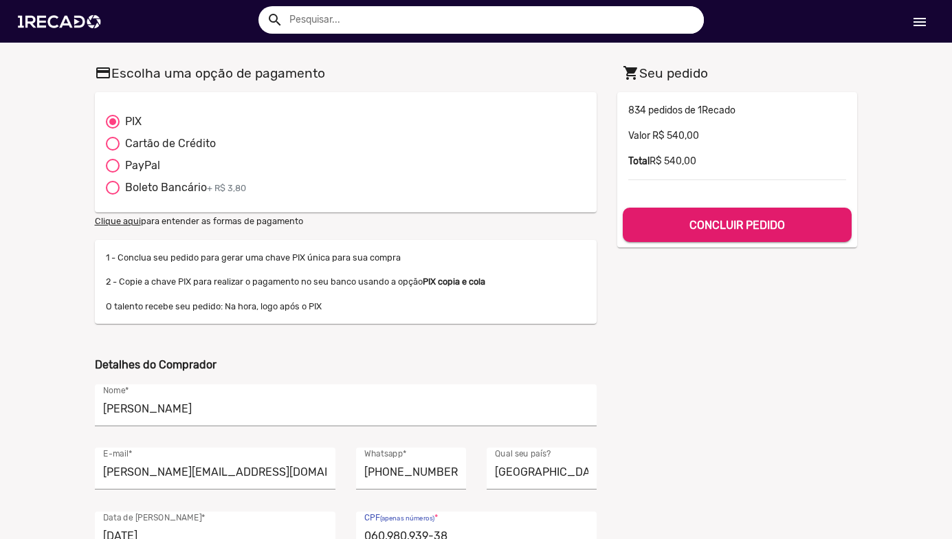
type input "060.980.939-38"
click at [683, 222] on h5 "CONCLUIR PEDIDO" at bounding box center [738, 222] width 208 height 19
